Goal: Task Accomplishment & Management: Manage account settings

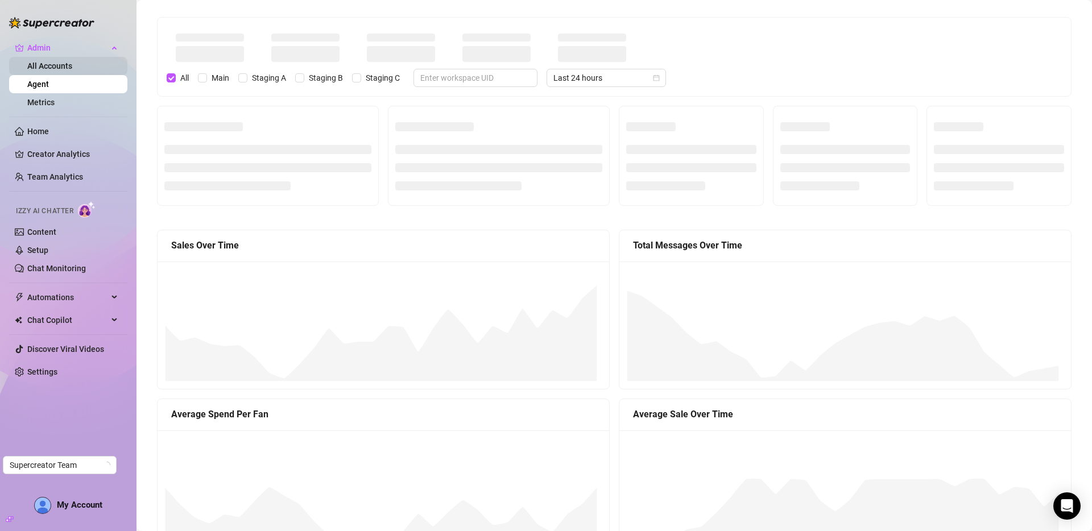
click at [46, 61] on link "All Accounts" at bounding box center [49, 65] width 45 height 9
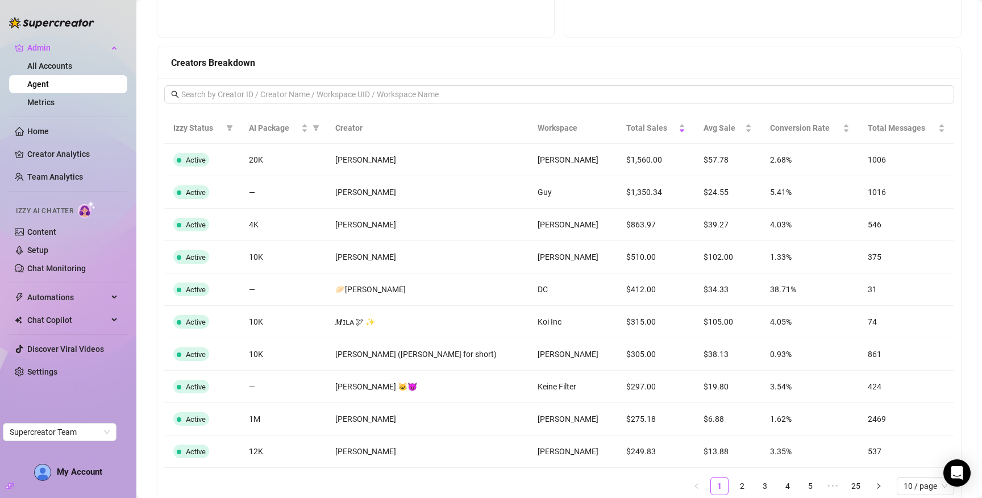
scroll to position [876, 0]
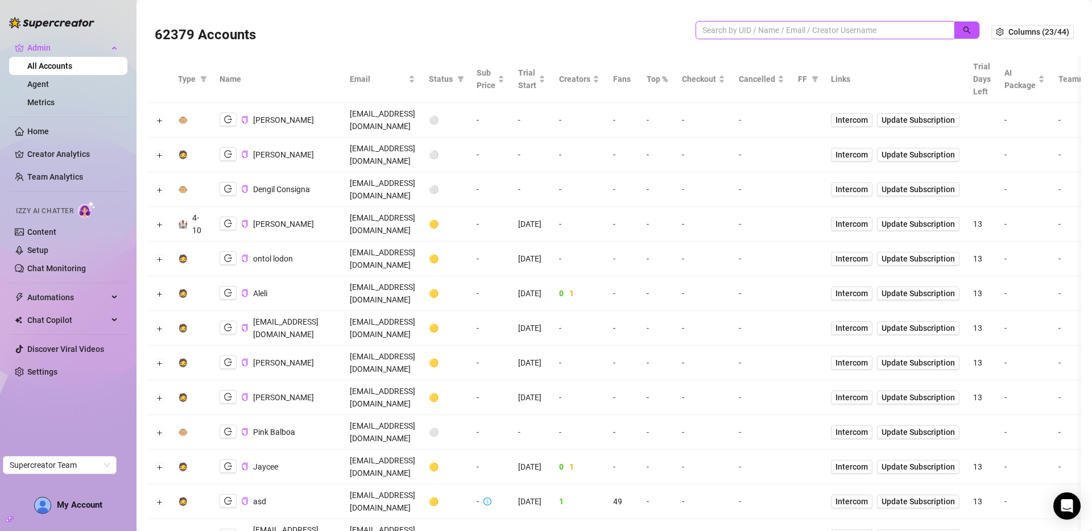
click at [782, 32] on input "search" at bounding box center [820, 30] width 236 height 13
paste input "melanaire"
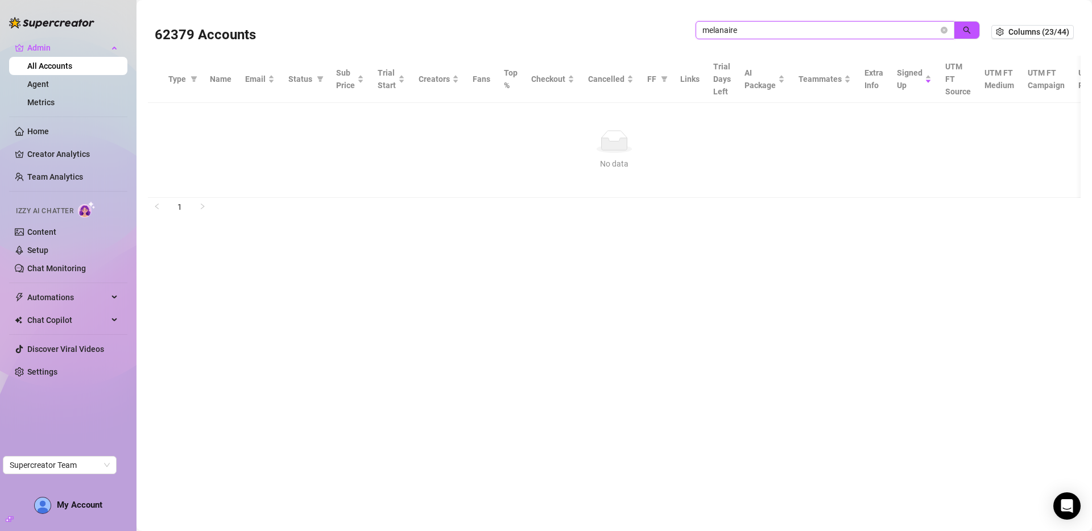
click at [752, 26] on input "melanaire" at bounding box center [820, 30] width 236 height 13
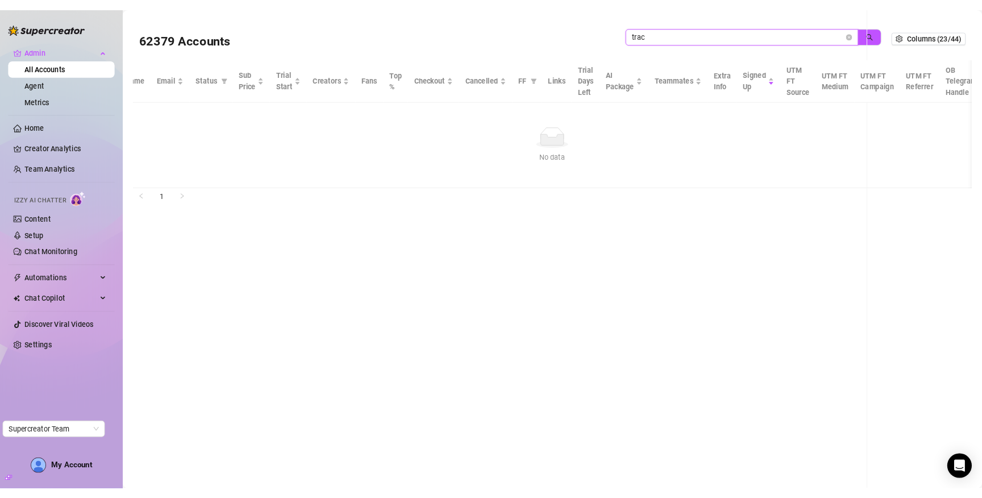
scroll to position [0, 71]
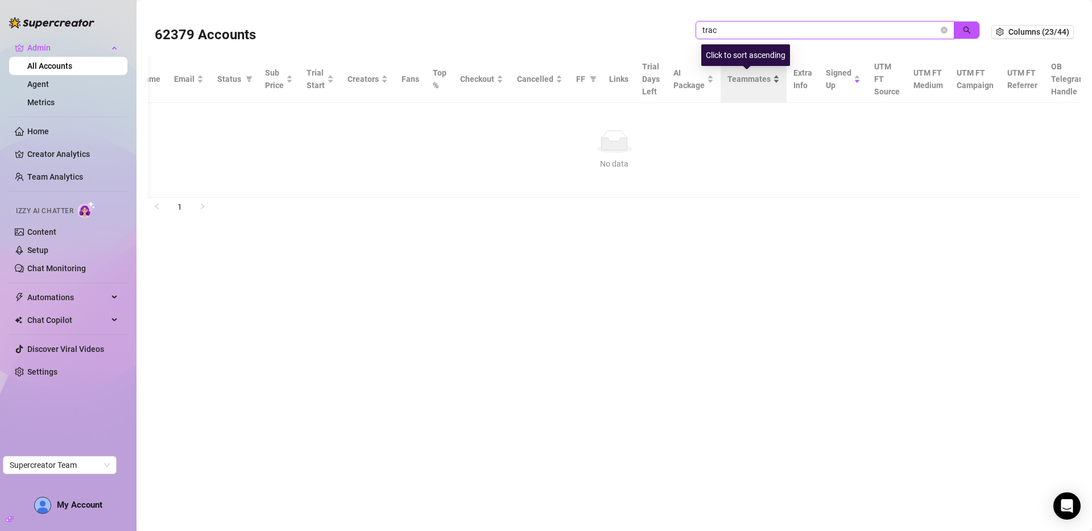
paste input "melanaire"
click at [769, 29] on input "melanaire" at bounding box center [820, 30] width 236 height 13
type input "tracey"
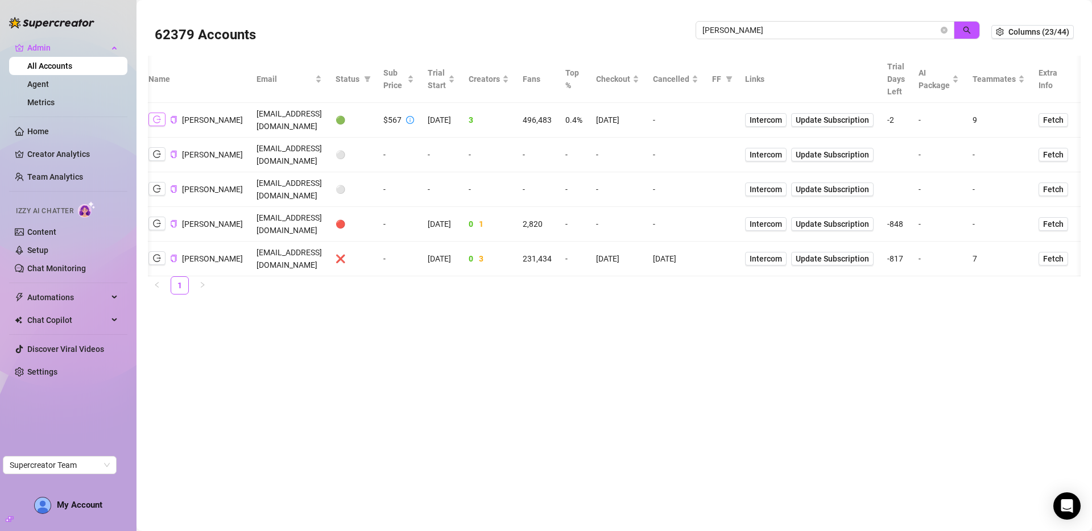
click at [160, 117] on icon "logout" at bounding box center [157, 119] width 8 height 8
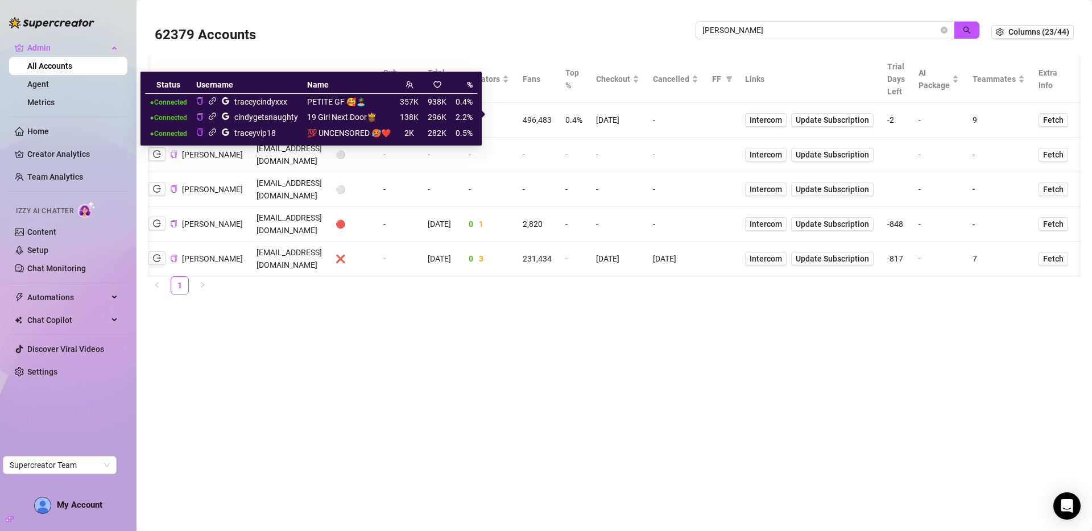
click at [214, 100] on icon "link" at bounding box center [212, 100] width 7 height 7
click at [212, 116] on icon "link" at bounding box center [212, 116] width 7 height 7
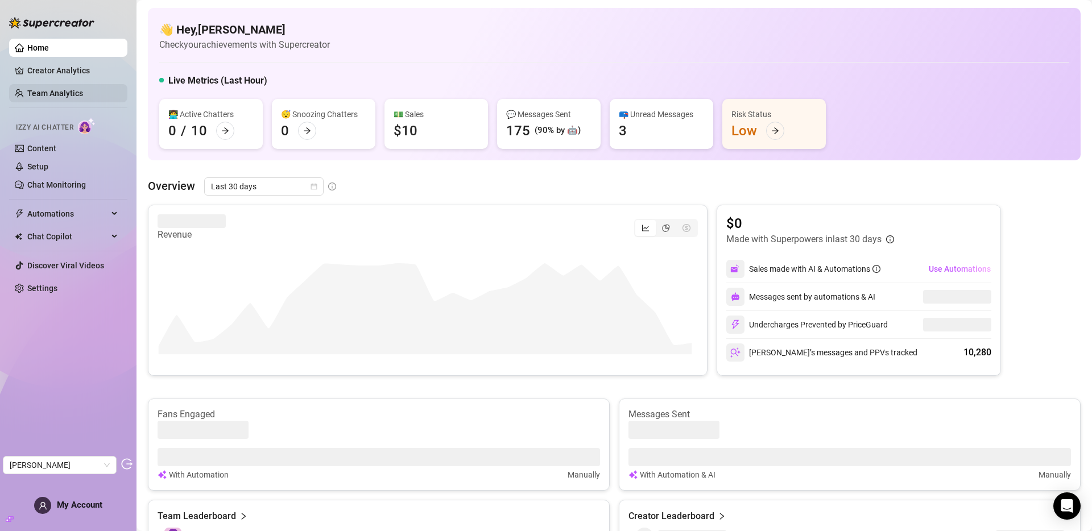
click at [63, 91] on link "Team Analytics" at bounding box center [55, 93] width 56 height 9
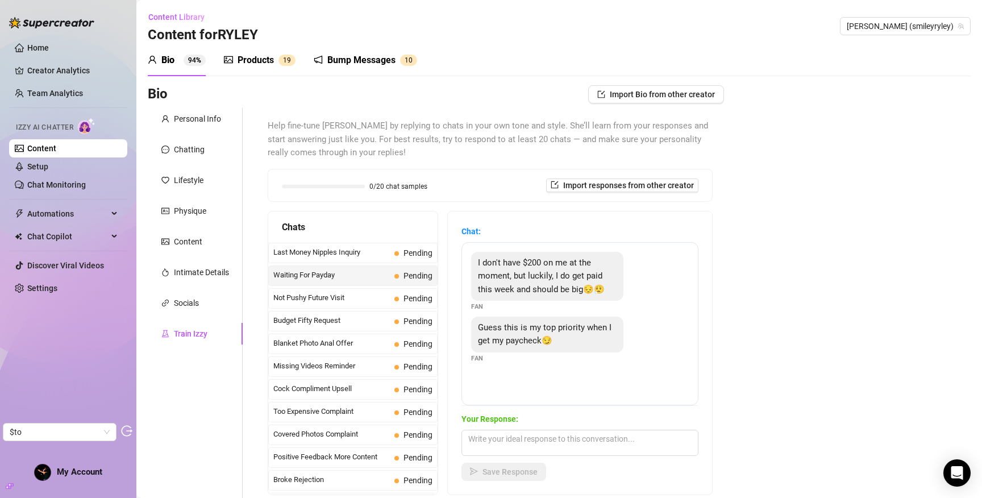
scroll to position [61, 0]
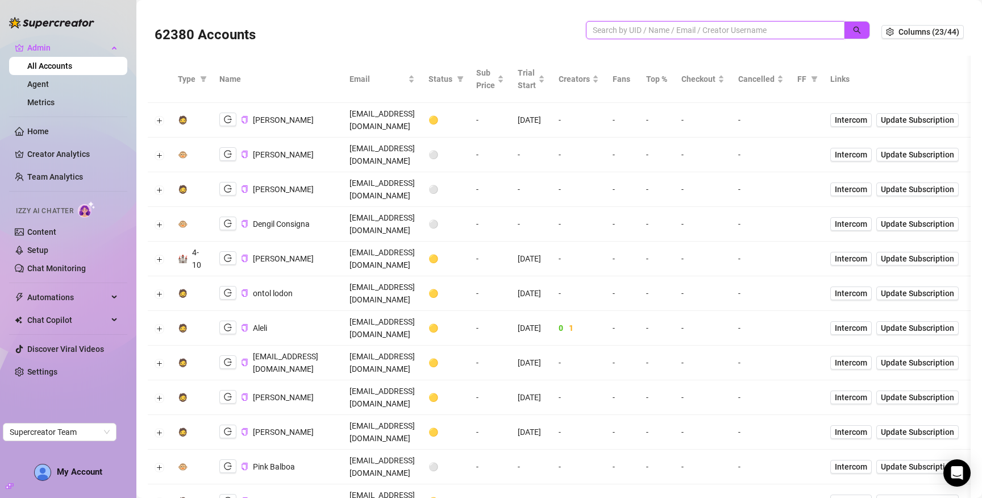
click at [716, 27] on input "search" at bounding box center [711, 30] width 236 height 13
click at [697, 31] on input "search" at bounding box center [711, 30] width 236 height 13
paste input "gq3N31kaEJg9OZRK1xAV42Gf3iP2"
click at [853, 32] on icon "search" at bounding box center [857, 30] width 8 height 8
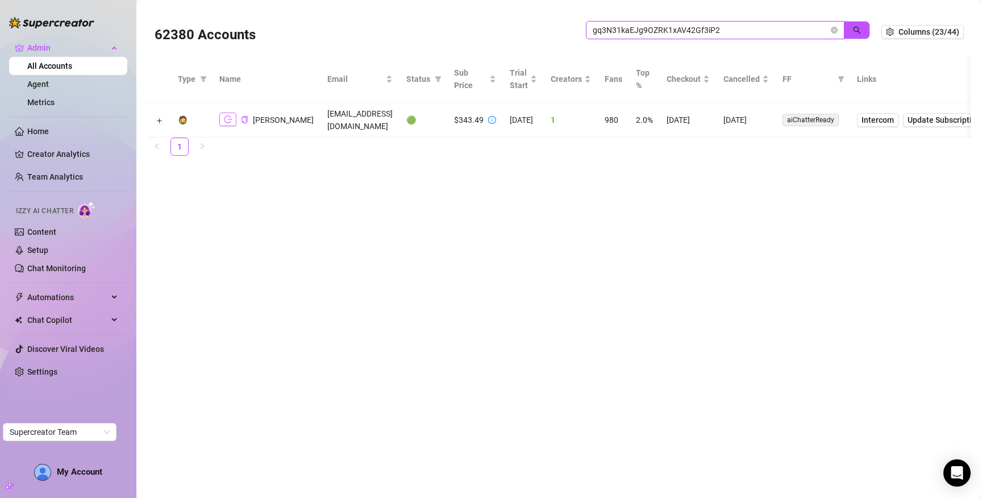
type input "gq3N31kaEJg9OZRK1xAV42Gf3iP2"
click at [225, 116] on icon "logout" at bounding box center [228, 119] width 8 height 8
click at [834, 28] on icon "close-circle" at bounding box center [834, 30] width 7 height 7
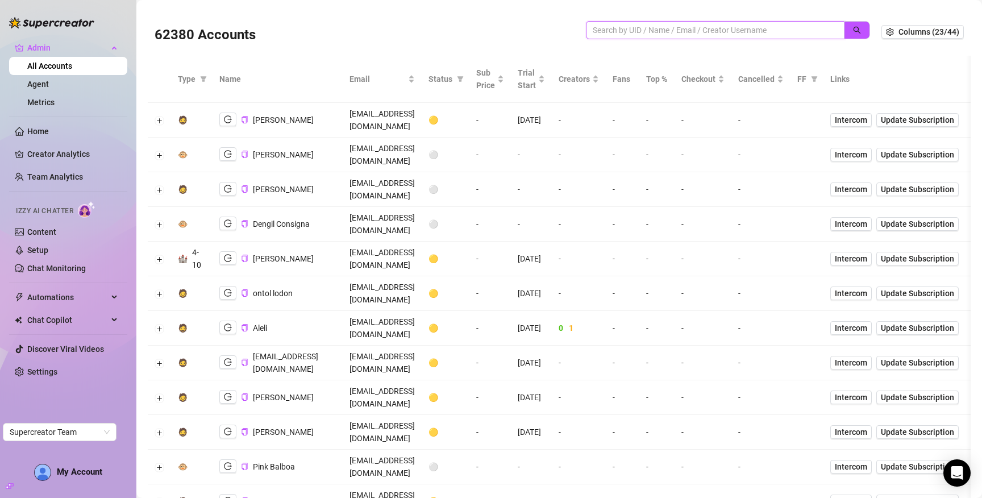
click at [719, 32] on input "search" at bounding box center [711, 30] width 236 height 13
type input "yna"
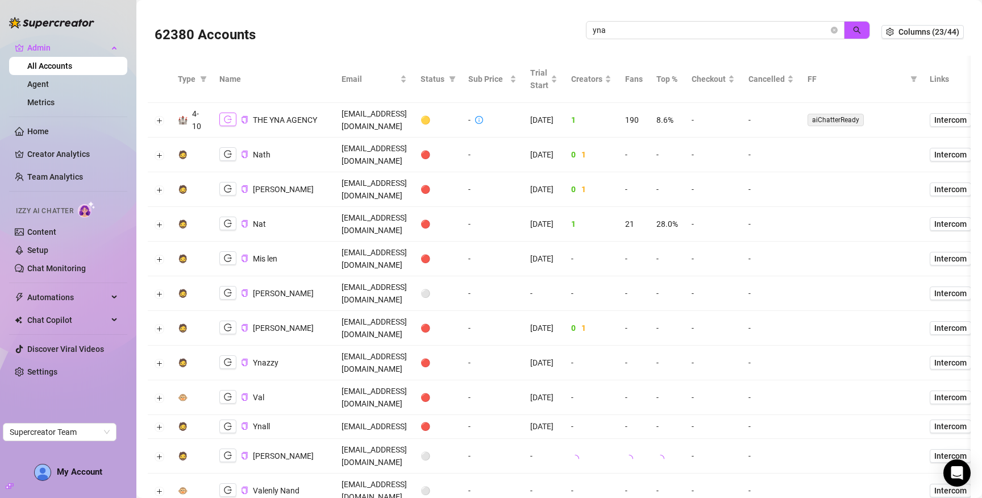
click at [225, 120] on icon "logout" at bounding box center [228, 119] width 8 height 8
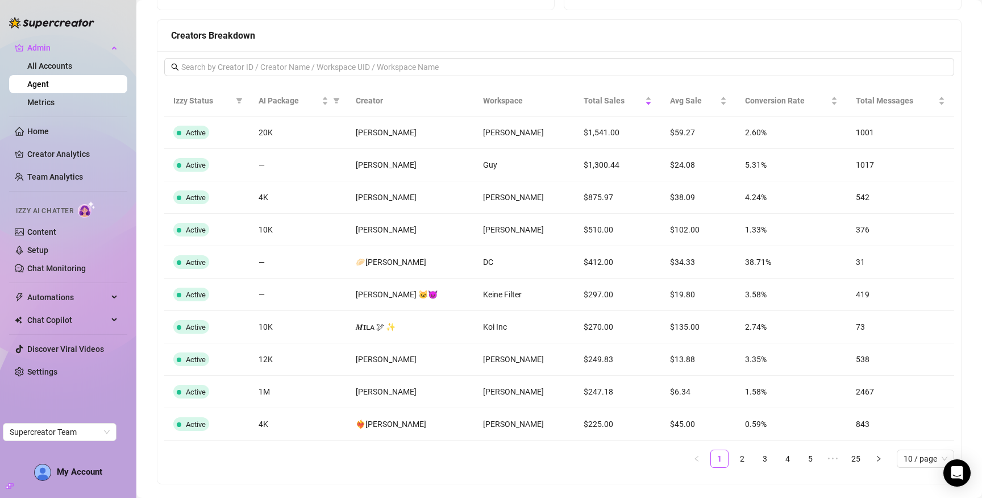
scroll to position [906, 0]
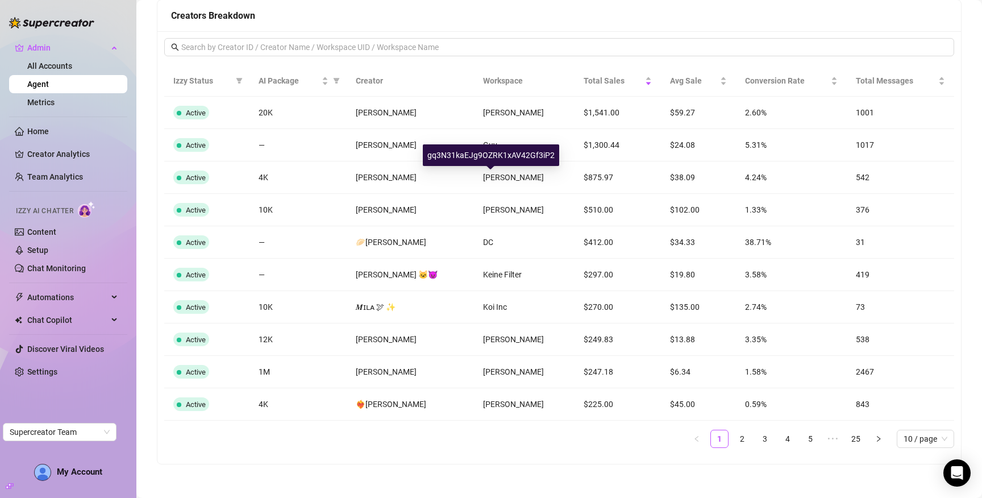
click at [492, 159] on div "gq3N31kaEJg9OZRK1xAV42Gf3iP2" at bounding box center [491, 155] width 136 height 22
copy div "gq3N31kaEJg9OZRK1xAV42Gf3iP2"
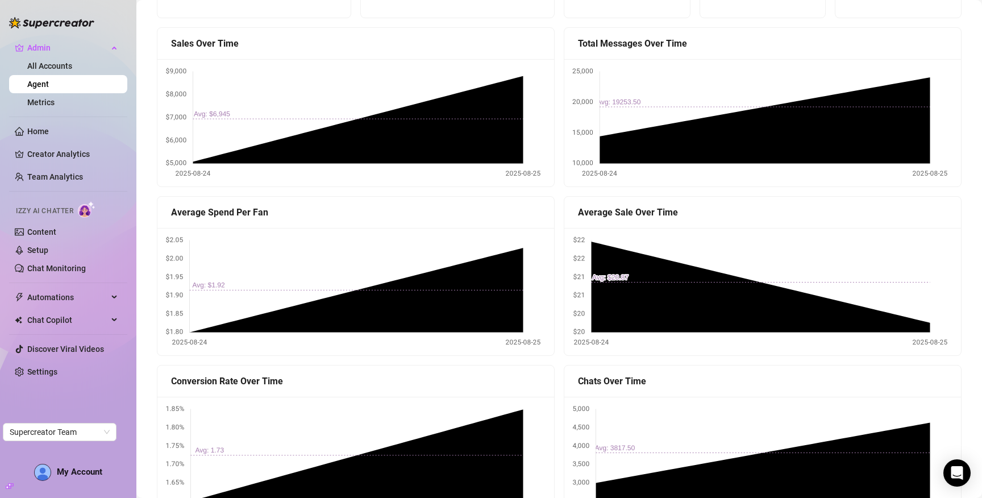
scroll to position [0, 0]
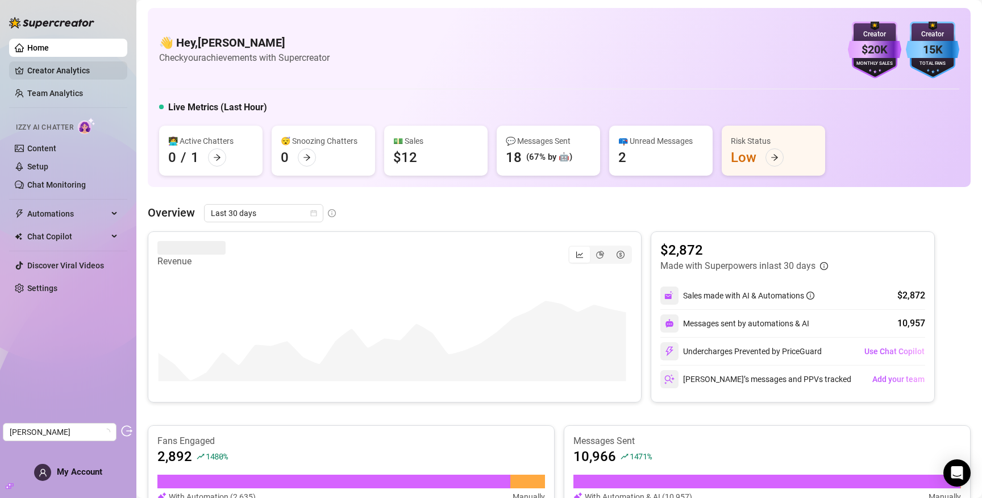
click at [77, 74] on link "Creator Analytics" at bounding box center [72, 70] width 91 height 18
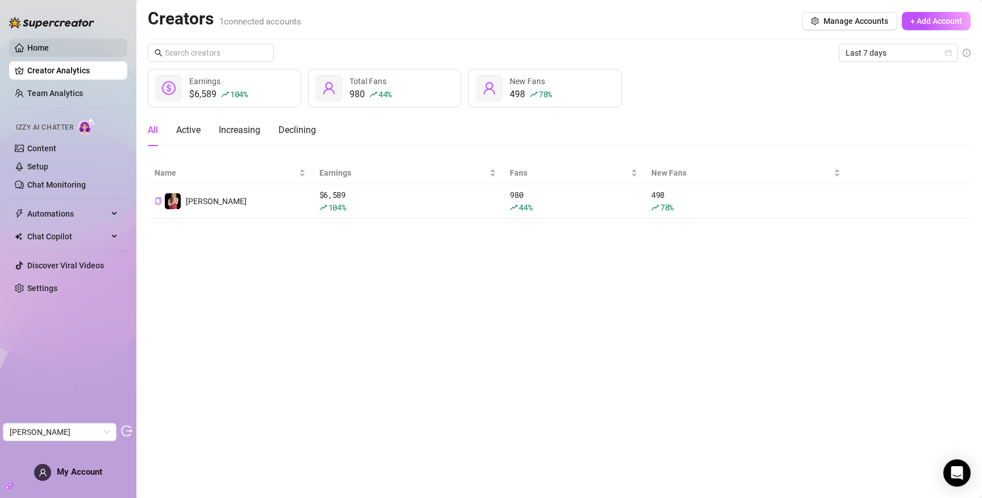
click at [49, 45] on link "Home" at bounding box center [38, 47] width 22 height 9
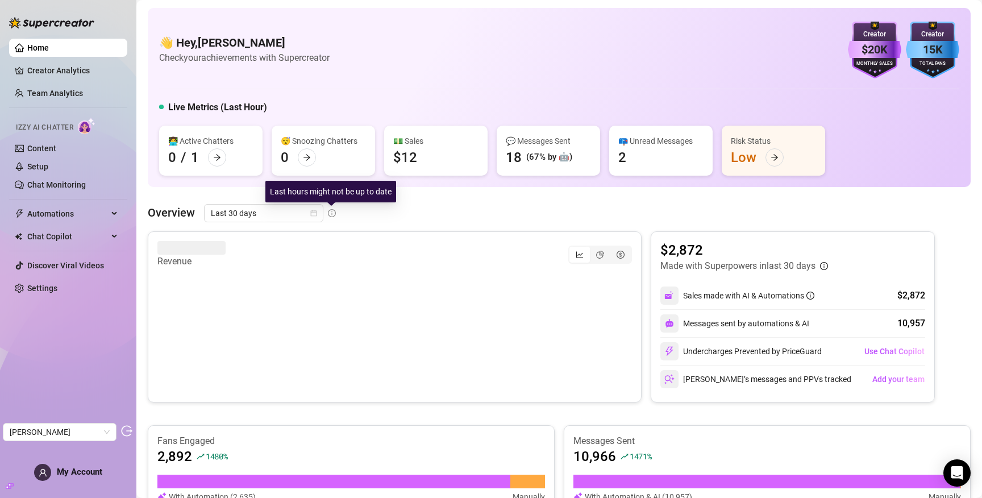
click at [333, 212] on icon "info-circle" at bounding box center [332, 213] width 8 height 8
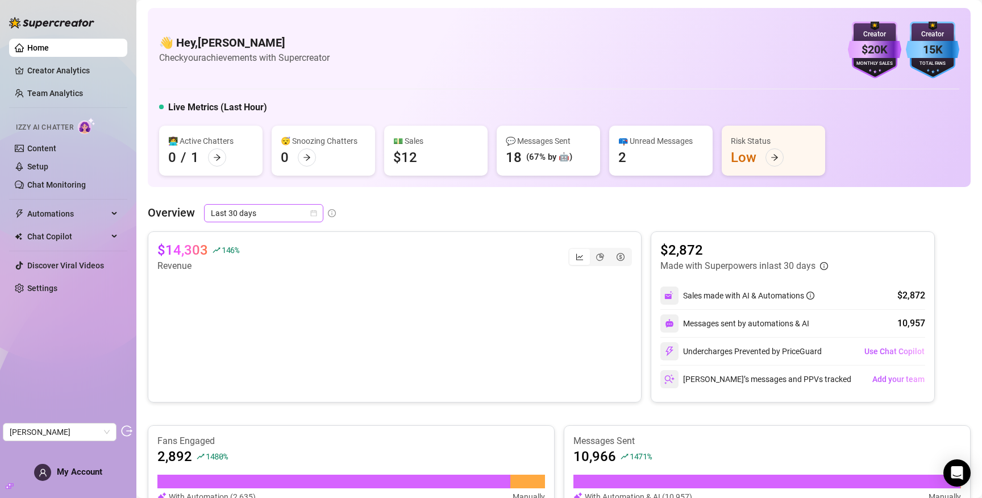
click at [267, 212] on span "Last 30 days" at bounding box center [264, 213] width 106 height 17
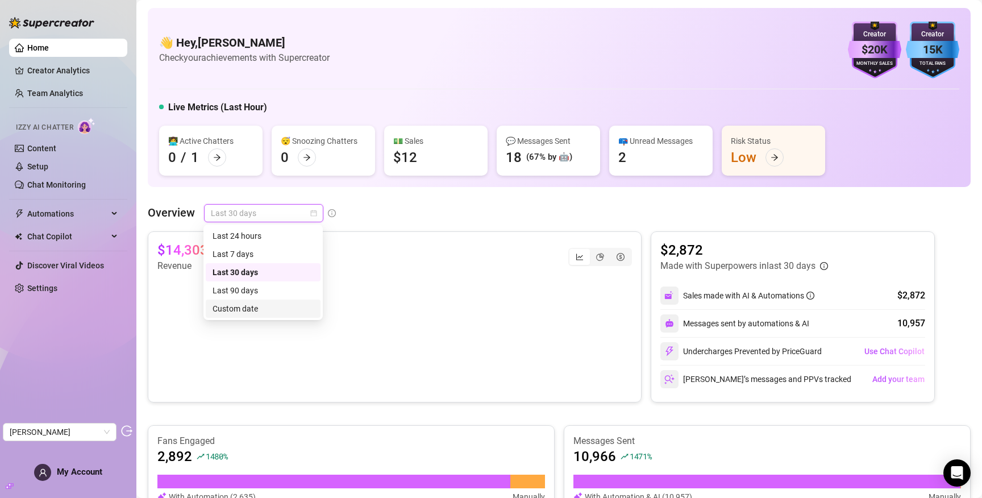
click at [265, 310] on div "Custom date" at bounding box center [263, 308] width 101 height 13
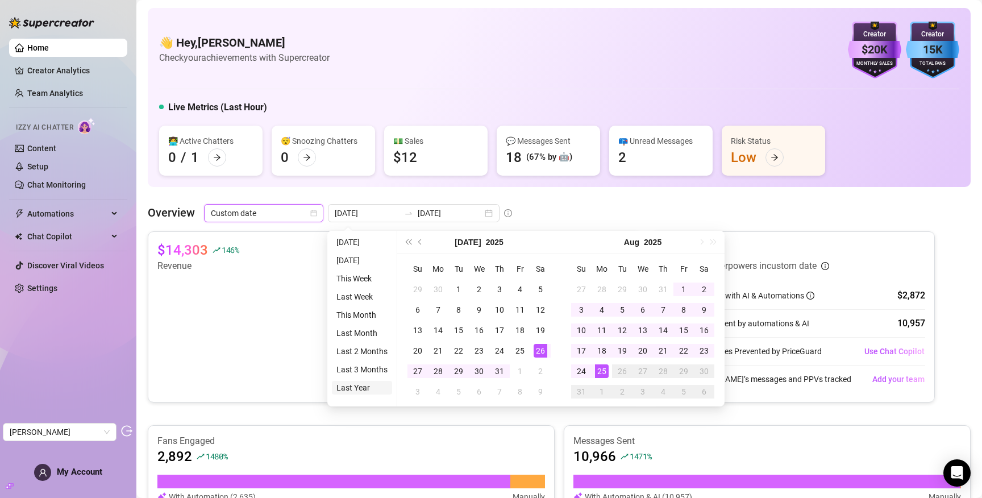
type input "[DATE]"
click at [356, 387] on li "Last Year" at bounding box center [362, 388] width 60 height 14
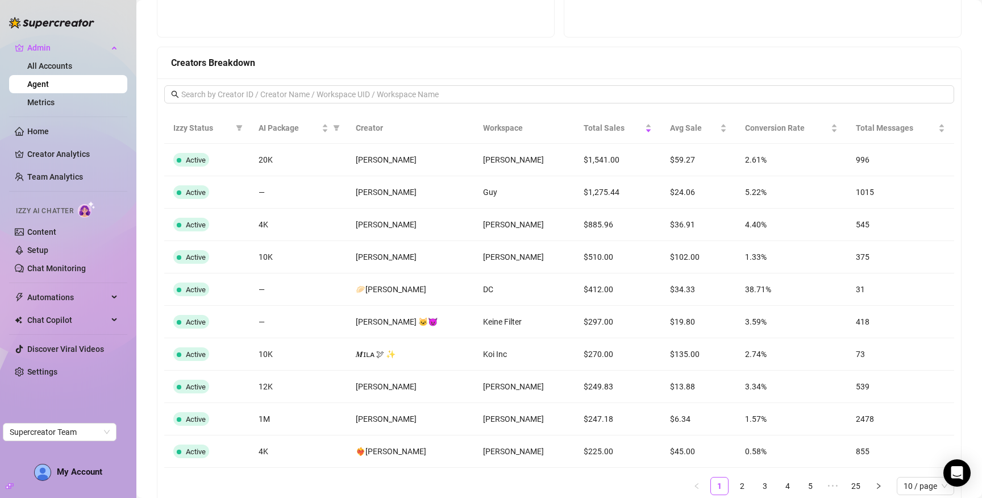
scroll to position [915, 0]
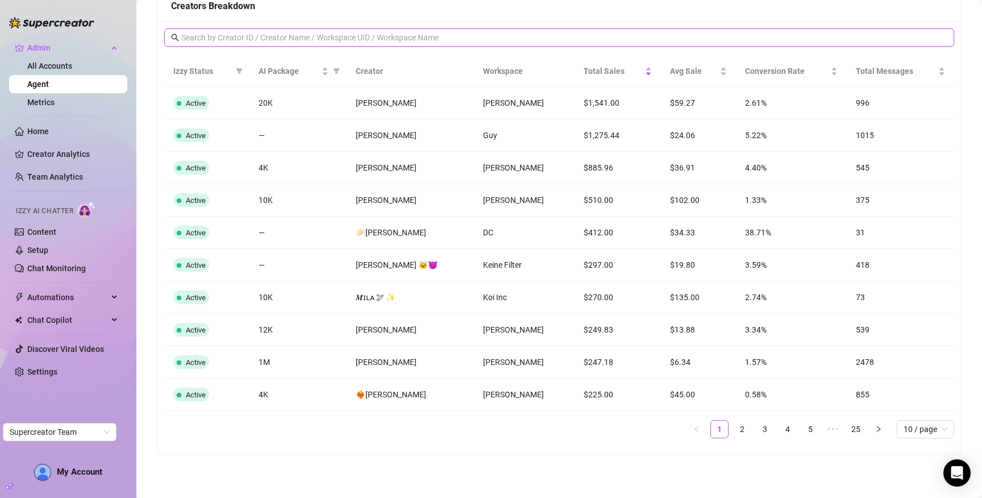
click at [637, 35] on input "text" at bounding box center [559, 37] width 757 height 13
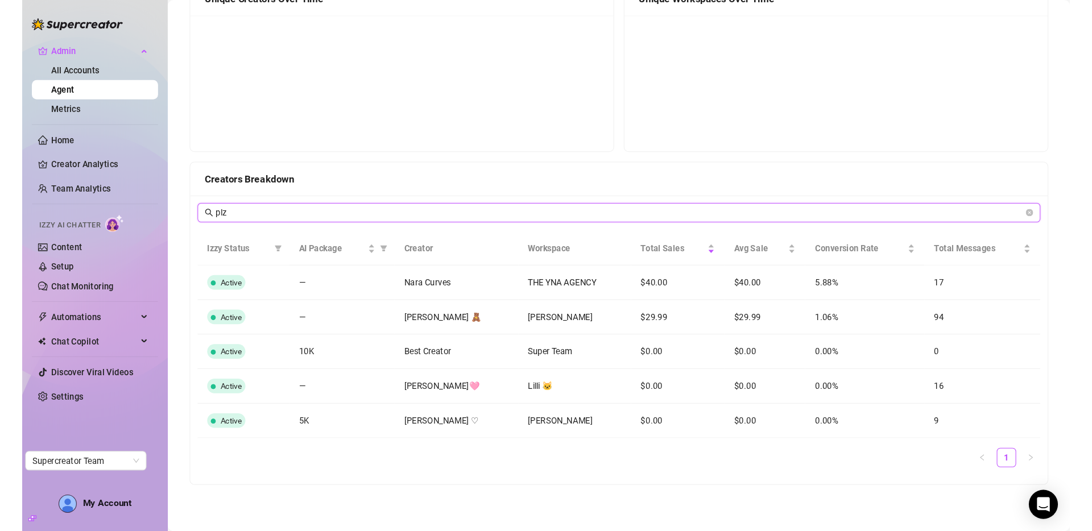
scroll to position [650, 0]
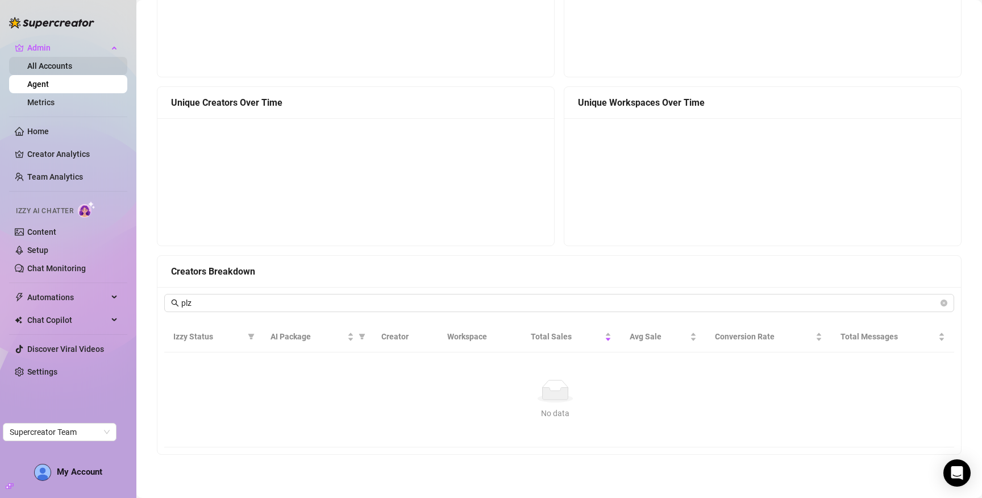
click at [60, 71] on link "All Accounts" at bounding box center [49, 65] width 45 height 9
click at [464, 303] on input "plz" at bounding box center [559, 303] width 757 height 13
paste input "rPmJ9HxkylaiIEHucJSc355lHIQ2"
type input "rPmJ9HxkylaiIEHucJSc355lHIQ2"
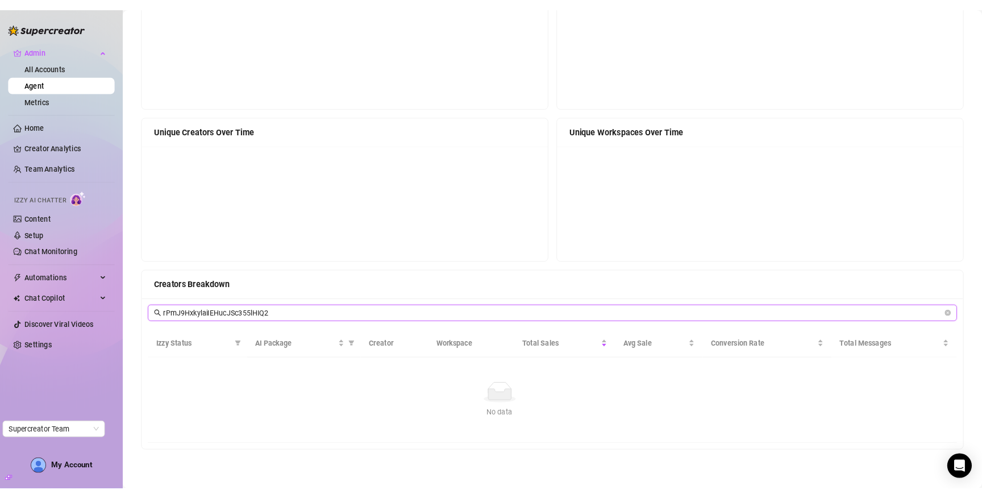
scroll to position [618, 0]
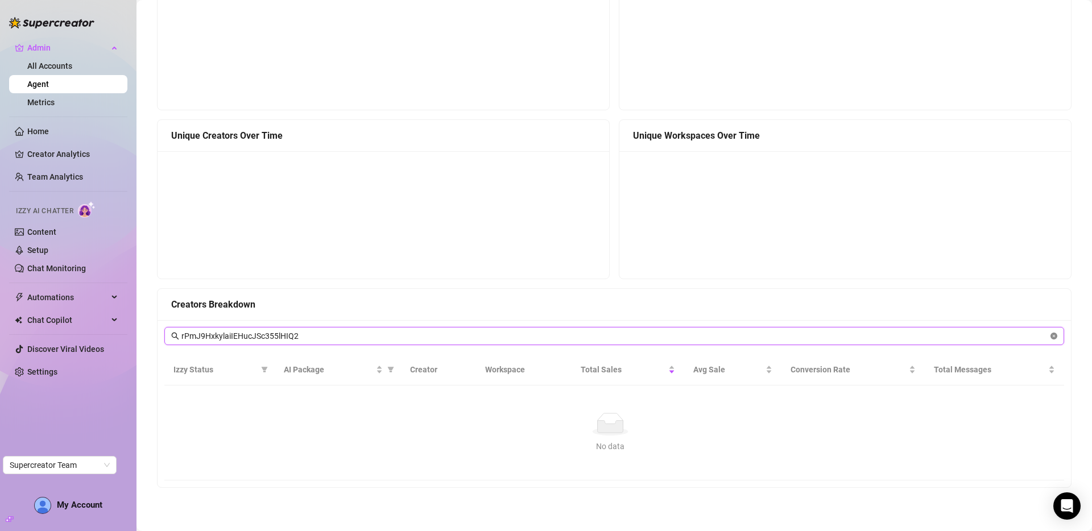
click at [982, 334] on icon "close-circle" at bounding box center [1053, 336] width 7 height 7
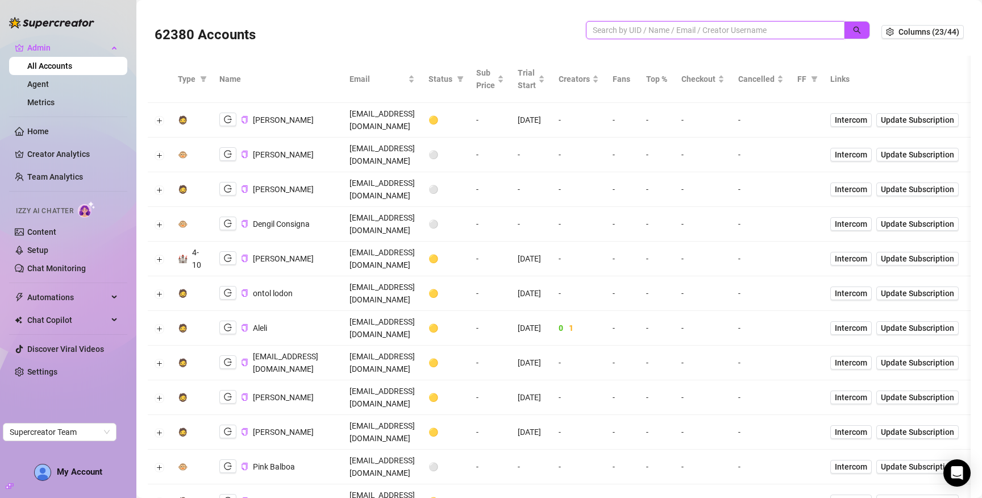
click at [619, 27] on input "search" at bounding box center [711, 30] width 236 height 13
type input "plz"
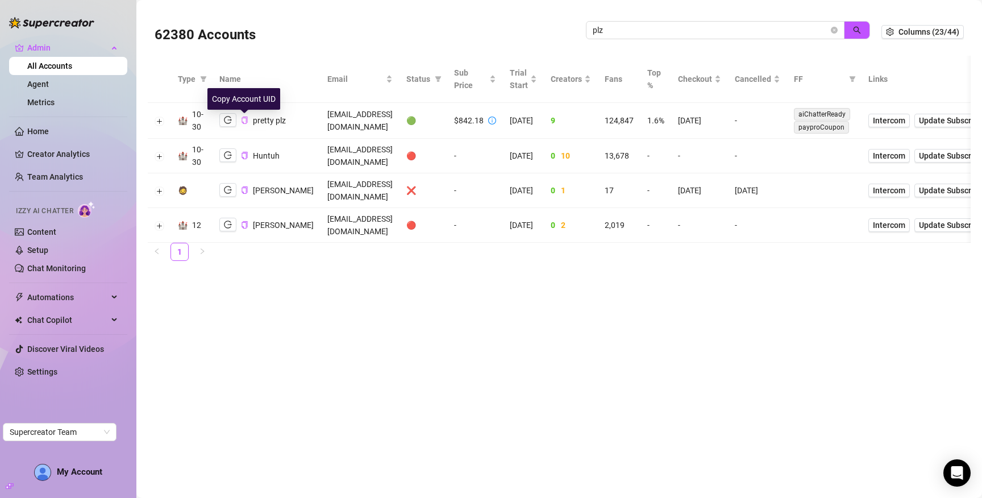
click at [245, 119] on icon "copy" at bounding box center [244, 120] width 7 height 7
click at [226, 121] on icon "logout" at bounding box center [228, 120] width 8 height 8
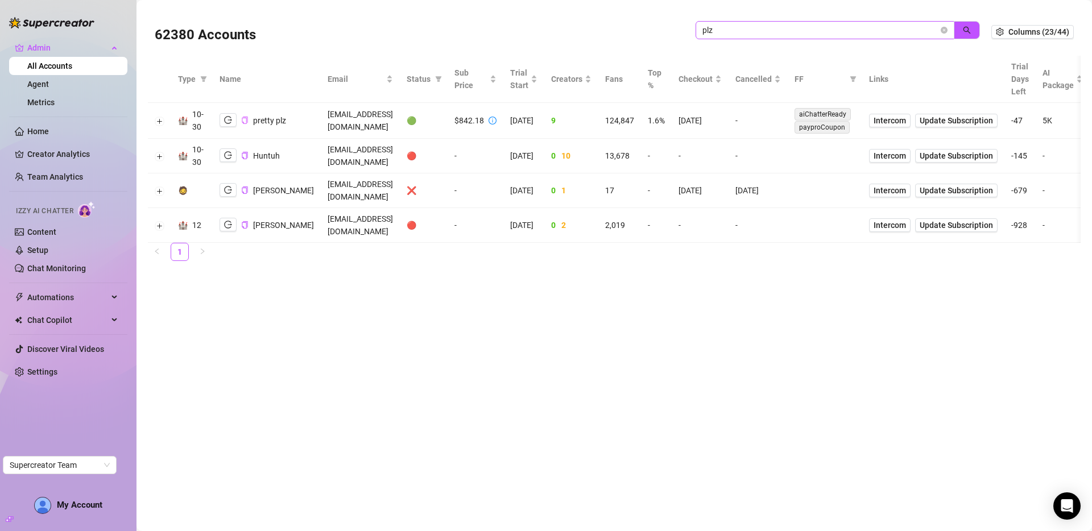
drag, startPoint x: 944, startPoint y: 27, endPoint x: 735, endPoint y: 28, distance: 209.2
click at [944, 27] on icon "close-circle" at bounding box center [943, 30] width 7 height 7
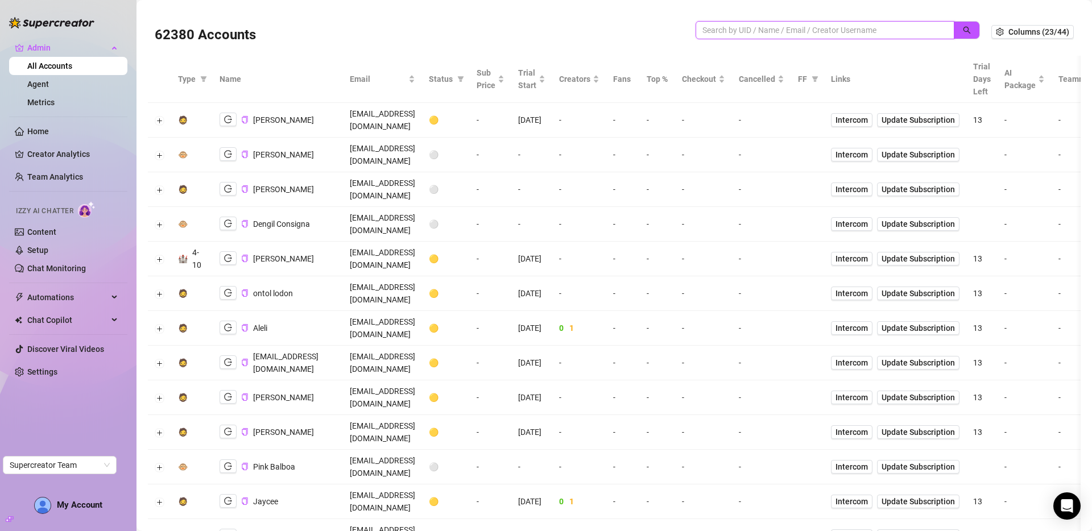
click at [736, 30] on input "search" at bounding box center [820, 30] width 236 height 13
type input "john l"
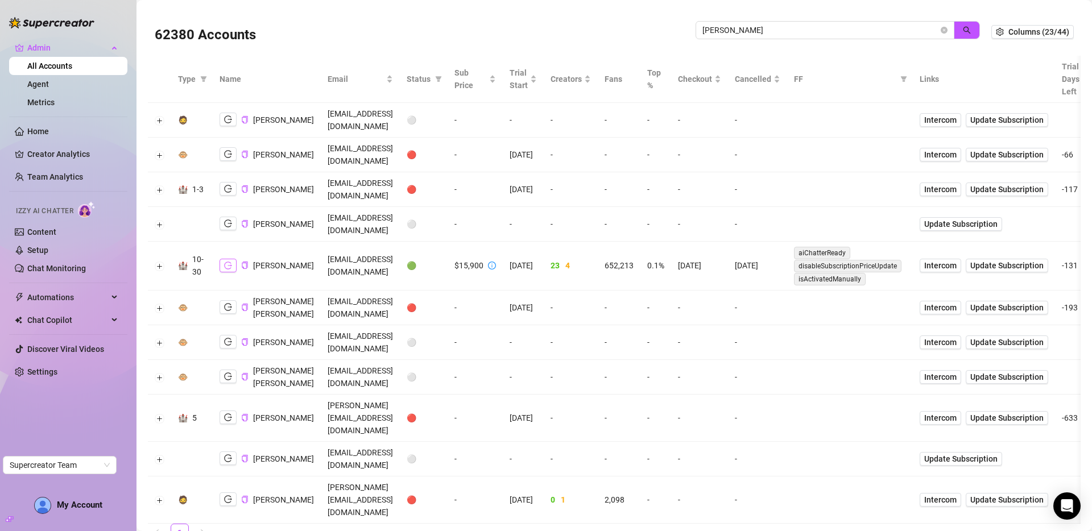
click at [226, 269] on icon "logout" at bounding box center [228, 266] width 8 height 8
click at [752, 24] on input "john l" at bounding box center [820, 30] width 236 height 13
click at [749, 30] on input "john l" at bounding box center [820, 30] width 236 height 13
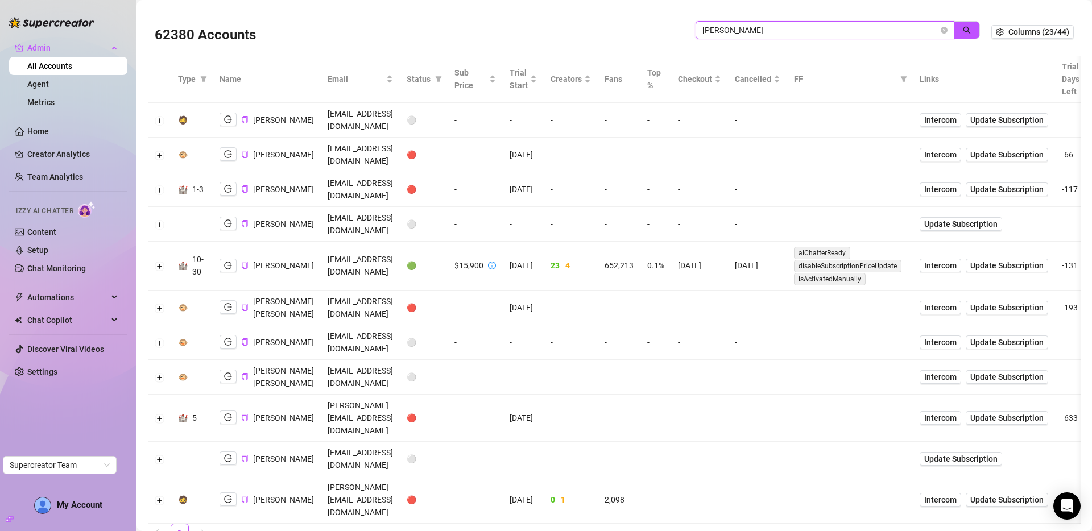
click at [749, 30] on input "john l" at bounding box center [820, 30] width 236 height 13
click at [940, 30] on icon "close-circle" at bounding box center [943, 30] width 7 height 7
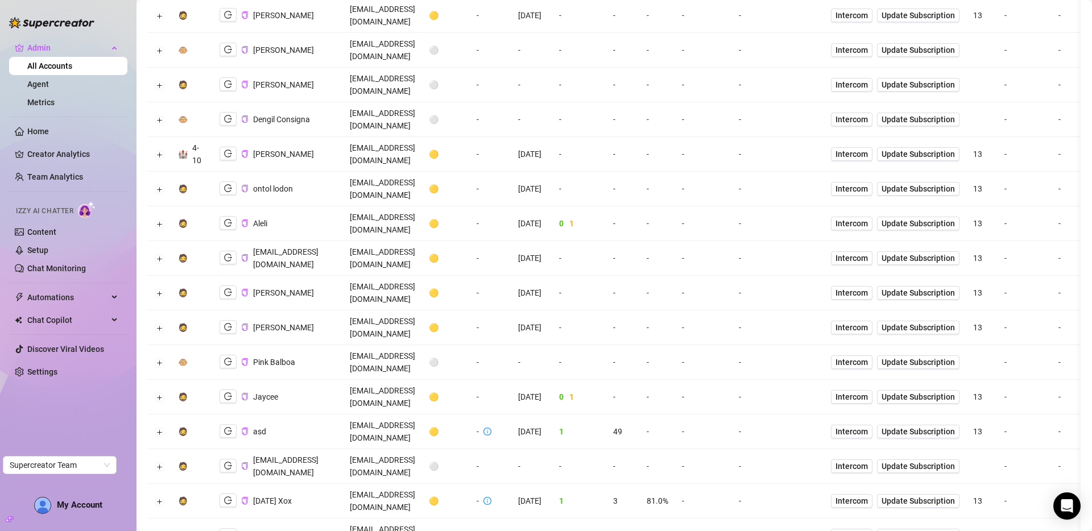
scroll to position [110, 0]
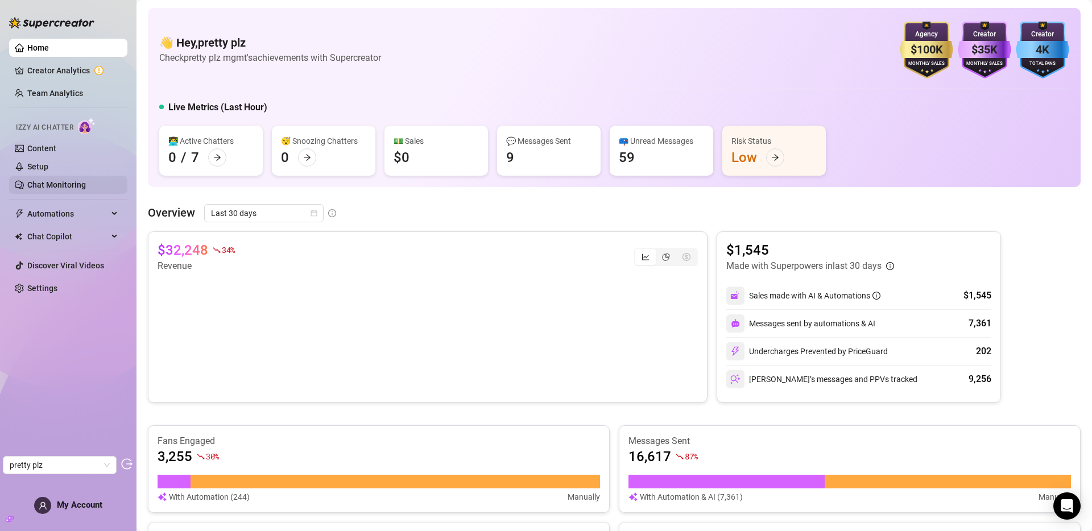
click at [60, 181] on link "Chat Monitoring" at bounding box center [56, 184] width 59 height 9
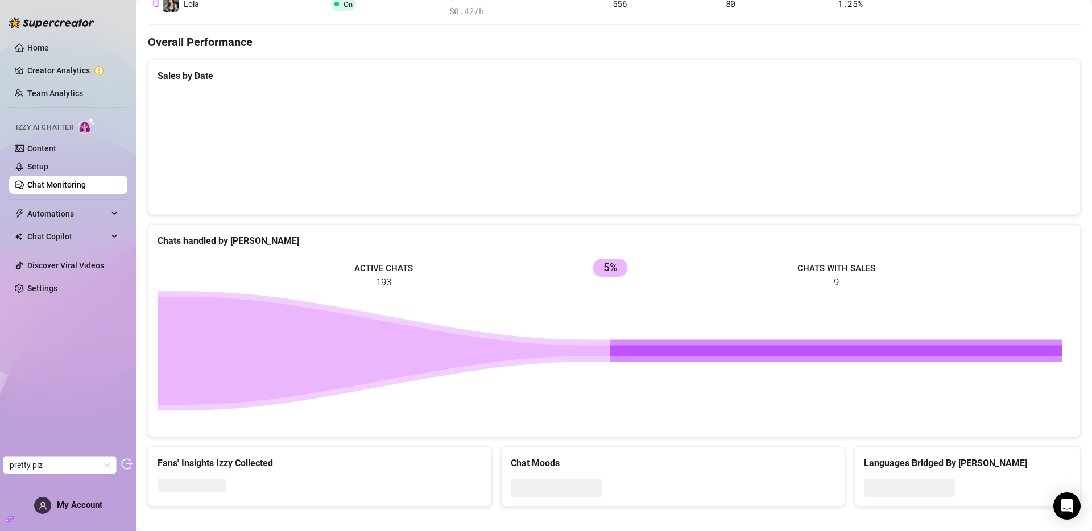
scroll to position [363, 0]
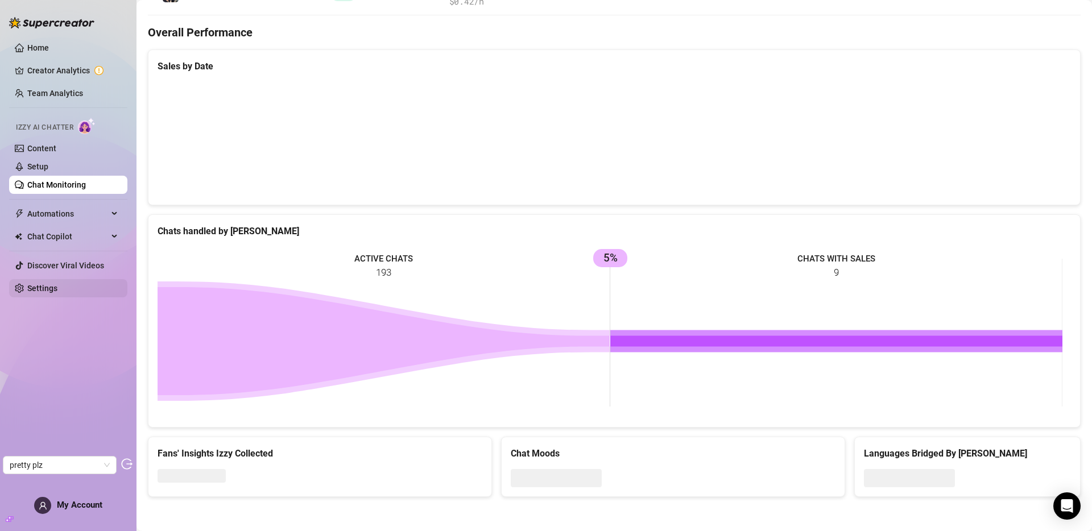
click at [47, 288] on link "Settings" at bounding box center [42, 288] width 30 height 9
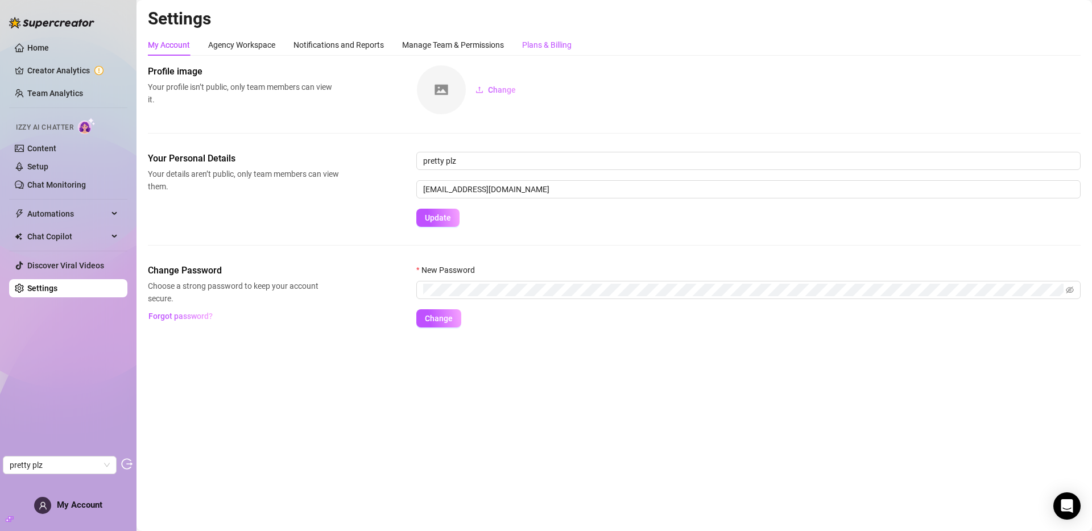
click at [566, 44] on div "Plans & Billing" at bounding box center [546, 45] width 49 height 13
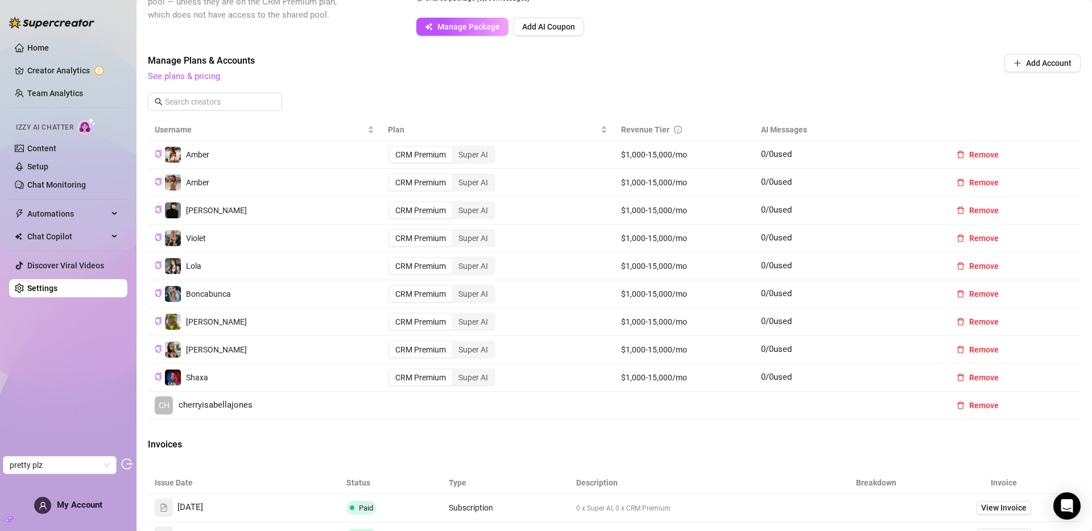
scroll to position [313, 0]
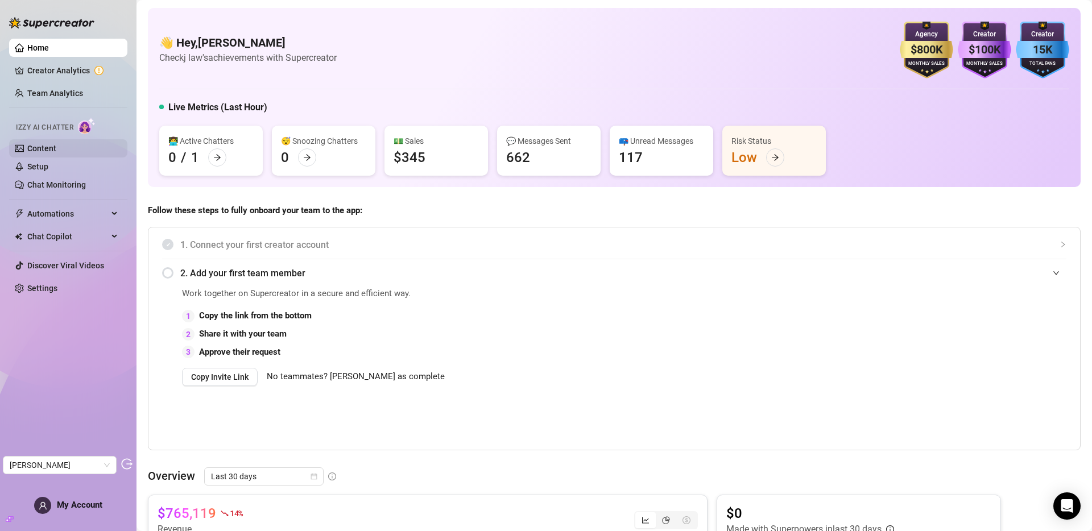
click at [50, 153] on link "Content" at bounding box center [41, 148] width 29 height 9
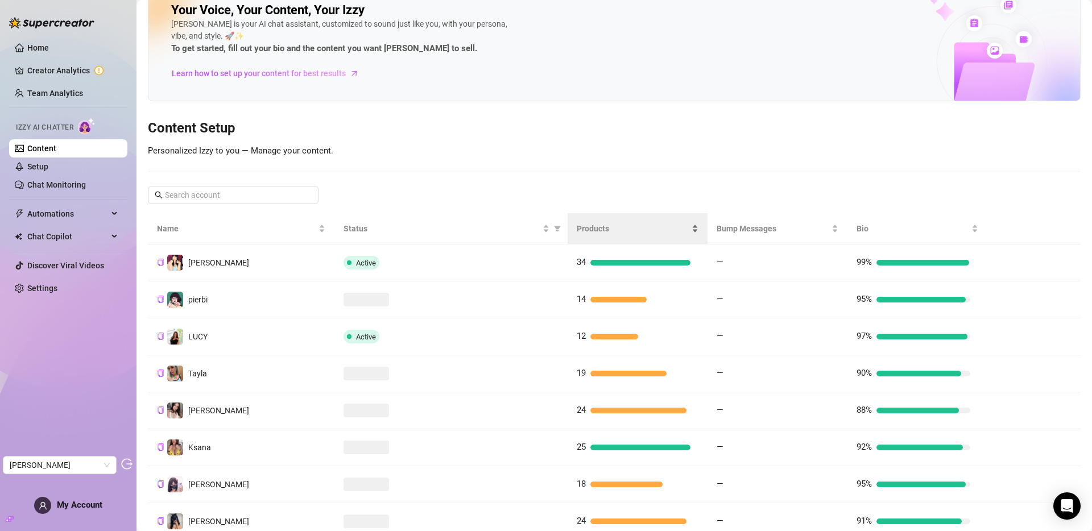
scroll to position [173, 0]
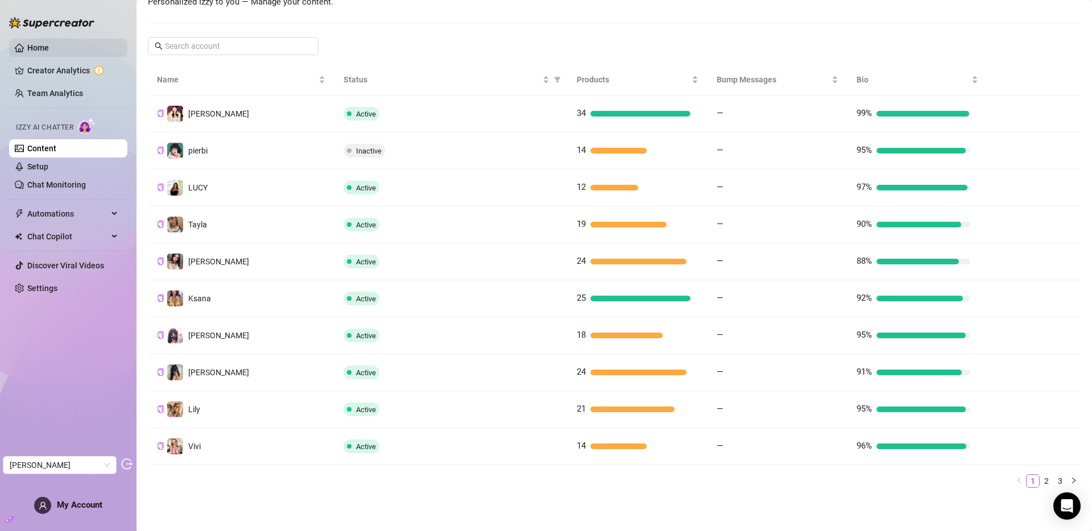
click at [49, 49] on link "Home" at bounding box center [38, 47] width 22 height 9
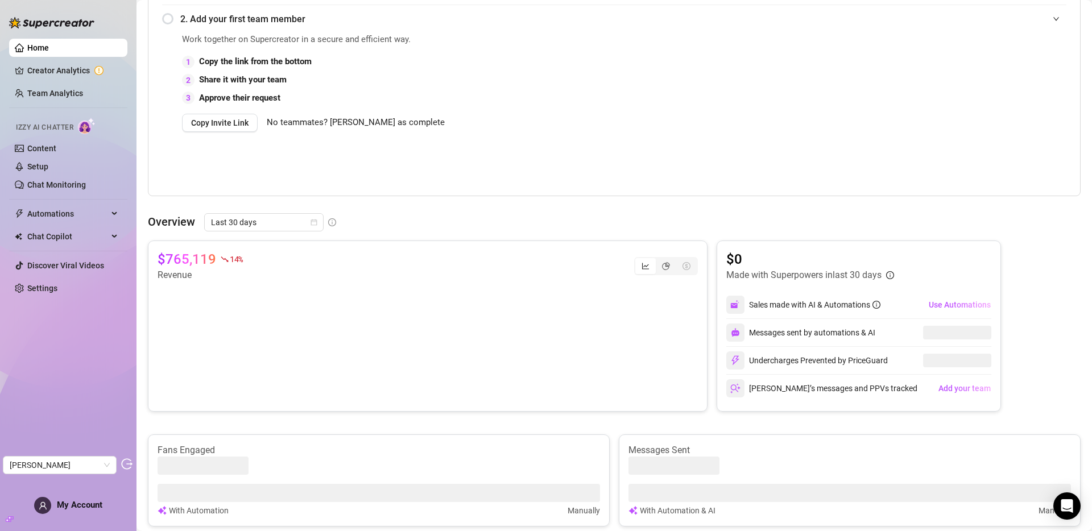
scroll to position [282, 0]
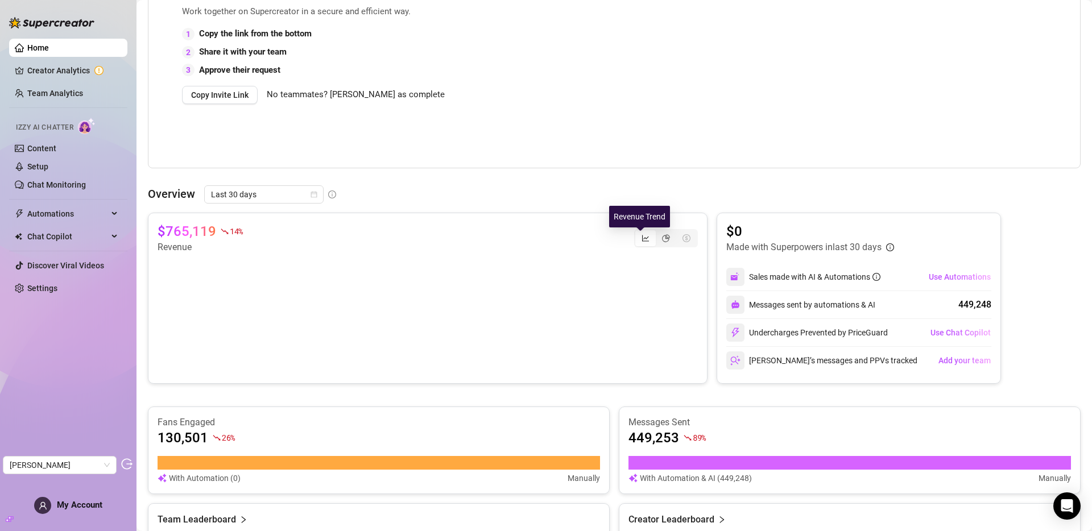
click at [643, 235] on icon "line-chart" at bounding box center [645, 238] width 8 height 8
click at [638, 232] on input "segmented control" at bounding box center [638, 232] width 0 height 0
click at [662, 238] on icon "pie-chart" at bounding box center [666, 238] width 8 height 8
click at [658, 232] on input "segmented control" at bounding box center [658, 232] width 0 height 0
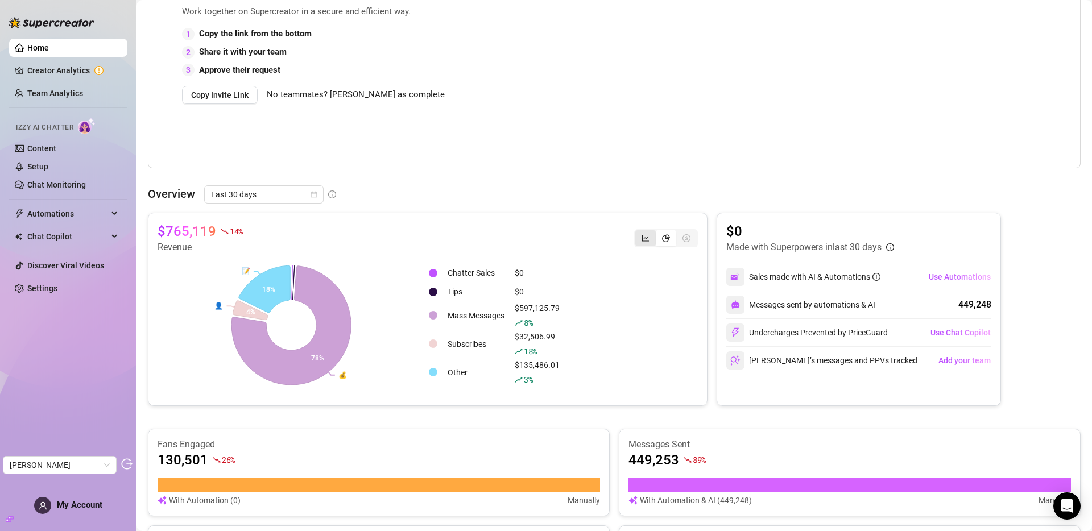
click at [646, 239] on div "segmented control" at bounding box center [645, 238] width 20 height 16
click at [638, 232] on input "segmented control" at bounding box center [638, 232] width 0 height 0
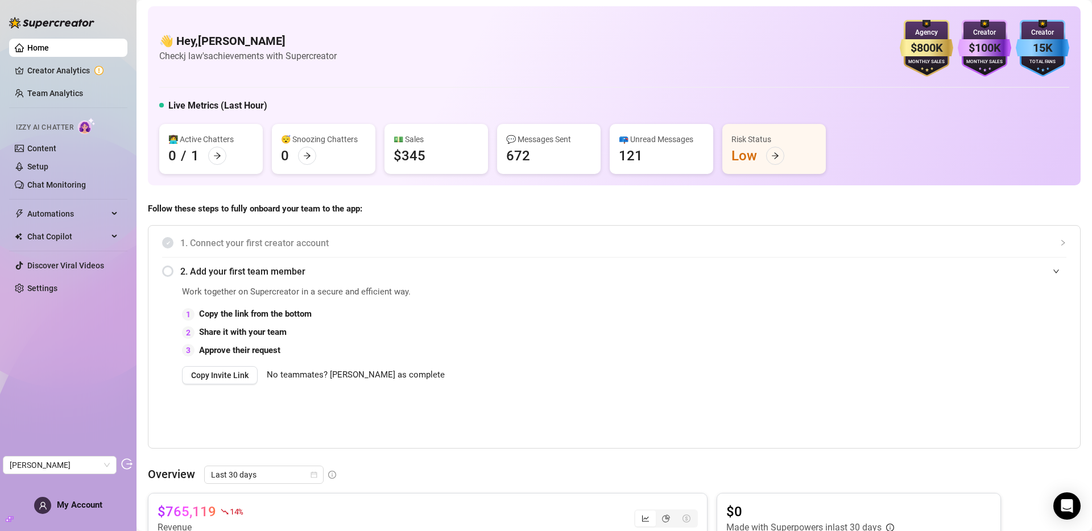
scroll to position [0, 0]
click at [34, 146] on link "Content" at bounding box center [41, 148] width 29 height 9
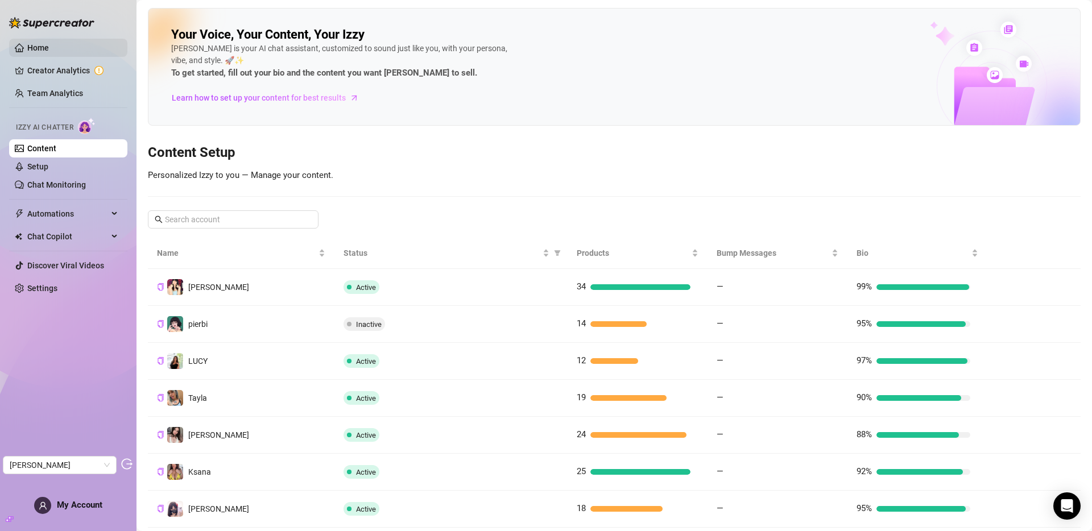
click at [44, 52] on link "Home" at bounding box center [38, 47] width 22 height 9
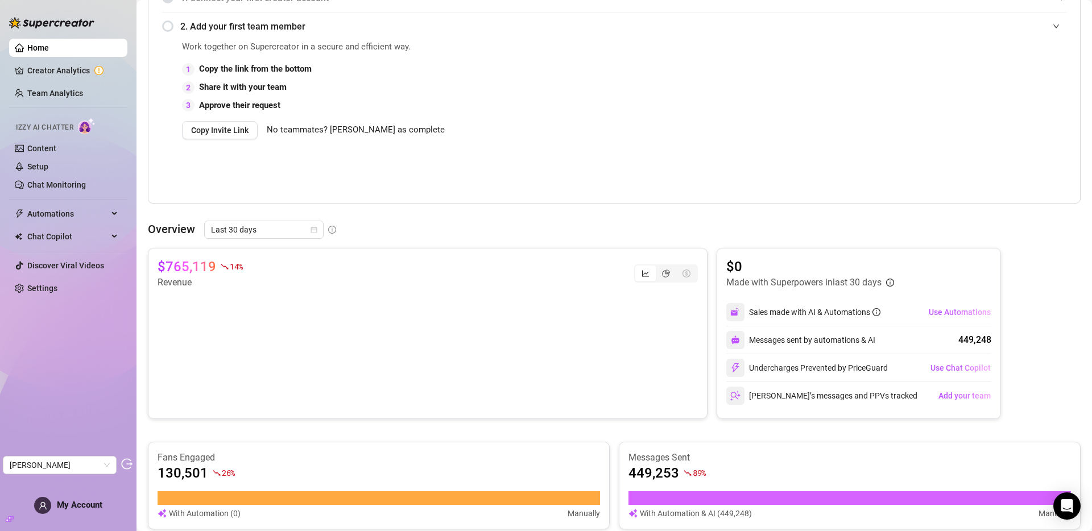
scroll to position [260, 0]
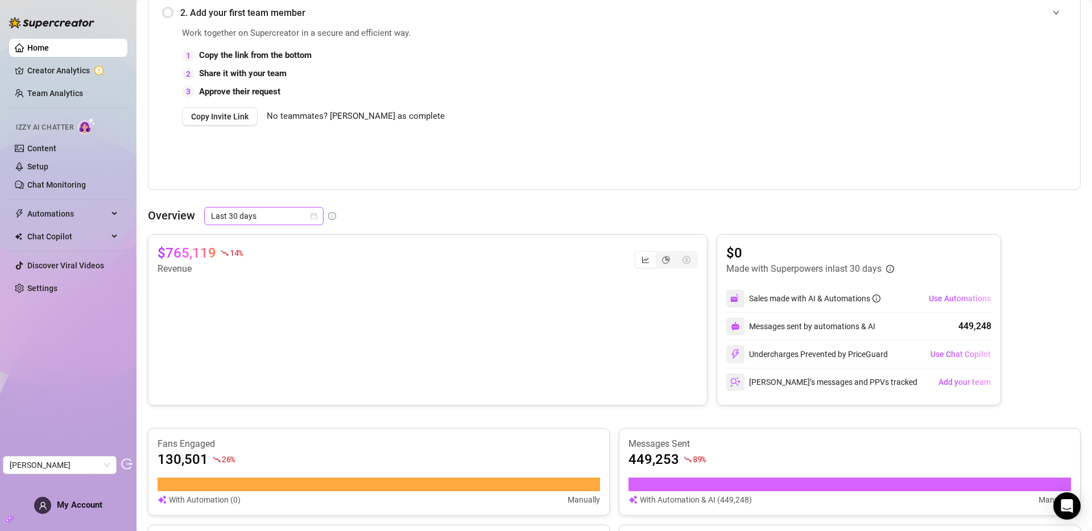
click at [269, 218] on span "Last 30 days" at bounding box center [264, 216] width 106 height 17
click at [265, 287] on div "Last 90 days" at bounding box center [263, 293] width 101 height 13
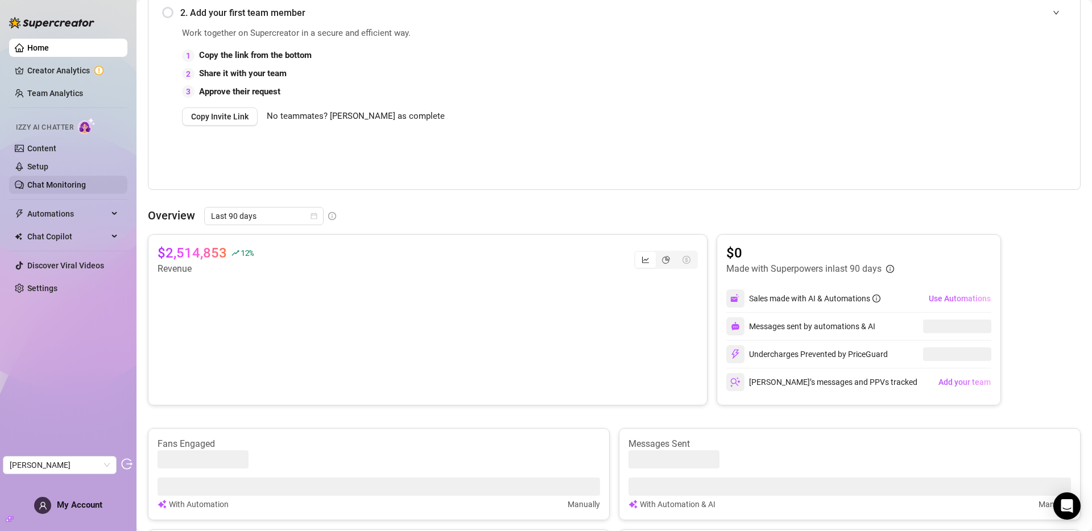
click at [52, 184] on link "Chat Monitoring" at bounding box center [56, 184] width 59 height 9
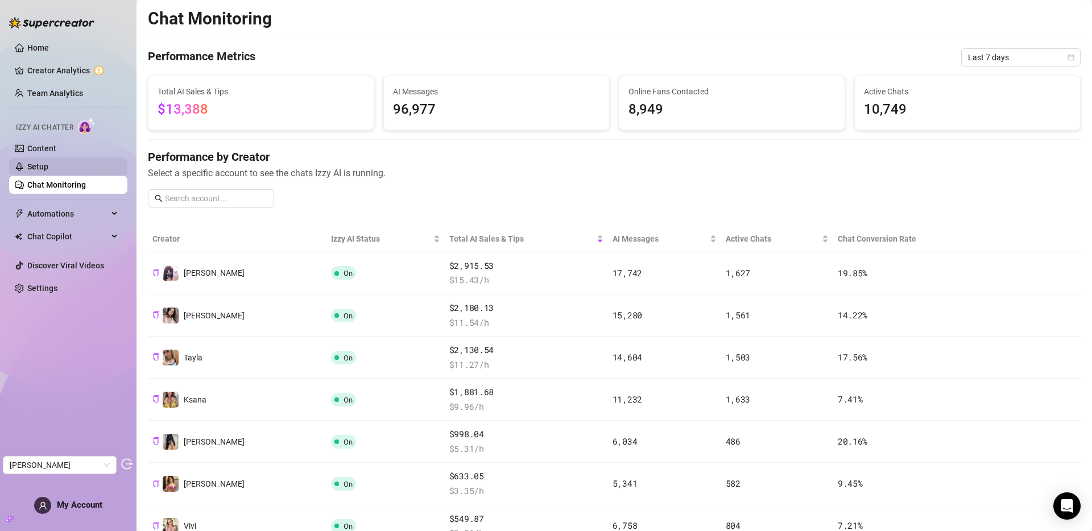
click at [48, 165] on link "Setup" at bounding box center [37, 166] width 21 height 9
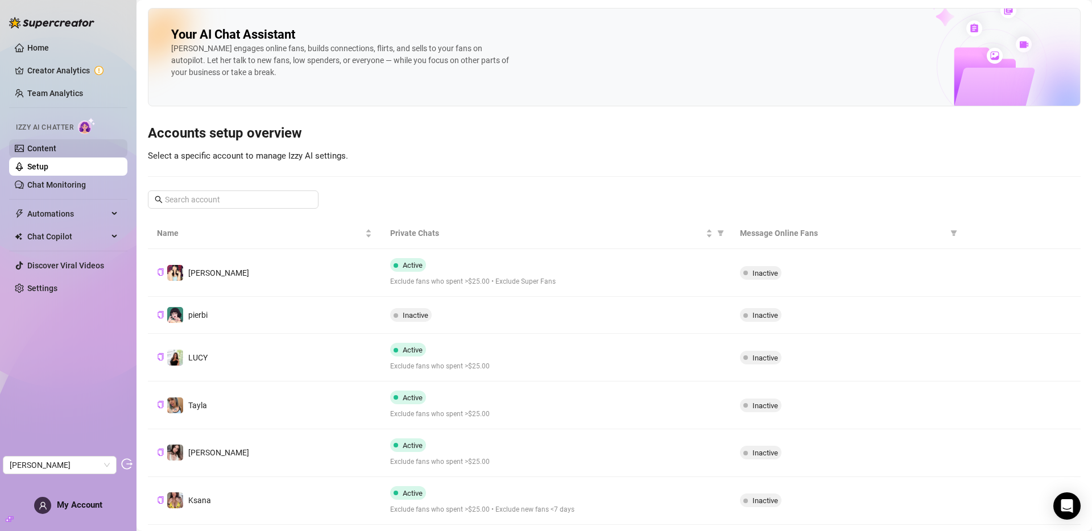
click at [51, 150] on link "Content" at bounding box center [41, 148] width 29 height 9
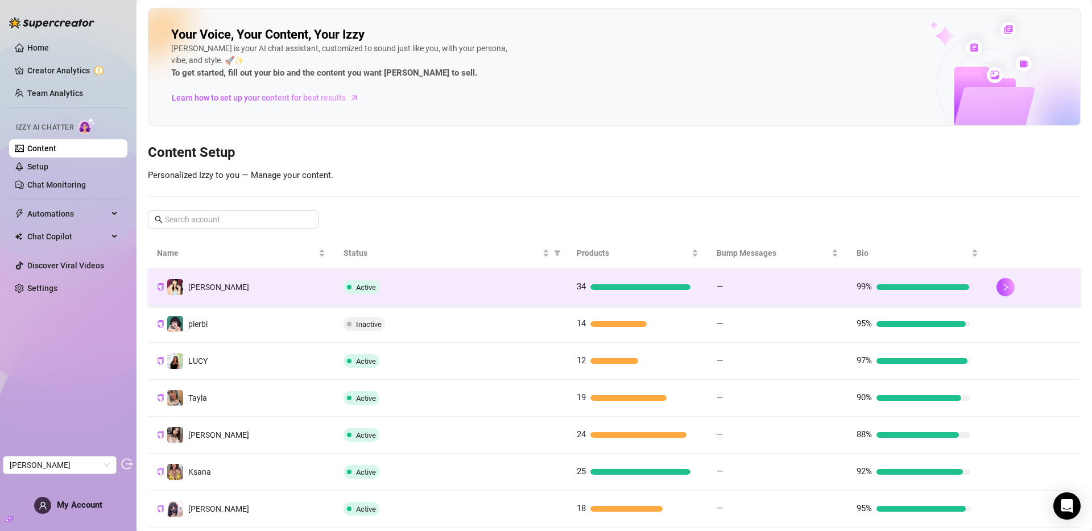
click at [463, 292] on div "Active" at bounding box center [450, 287] width 215 height 14
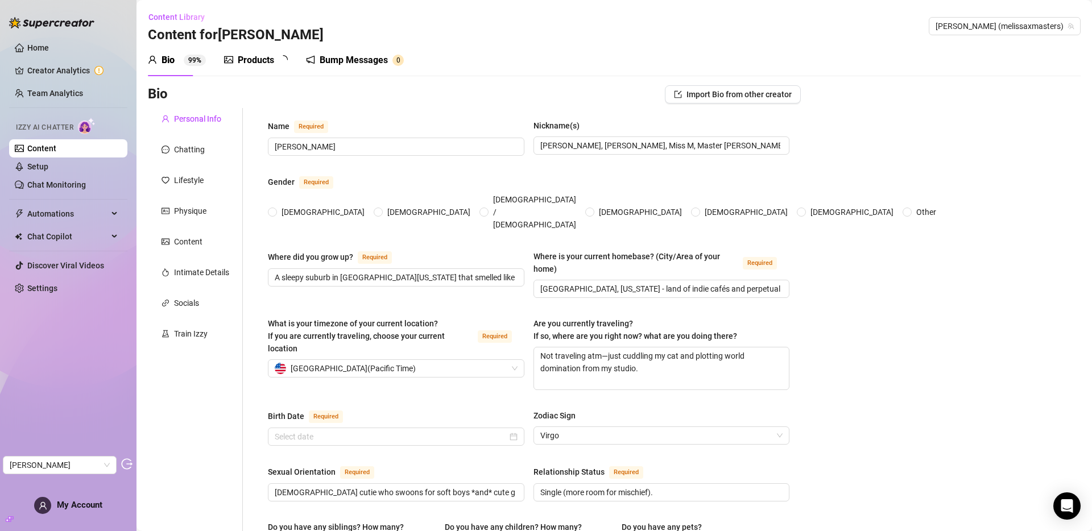
radio input "true"
type input "September 13th, 1998"
click at [251, 61] on div "Products" at bounding box center [256, 60] width 36 height 14
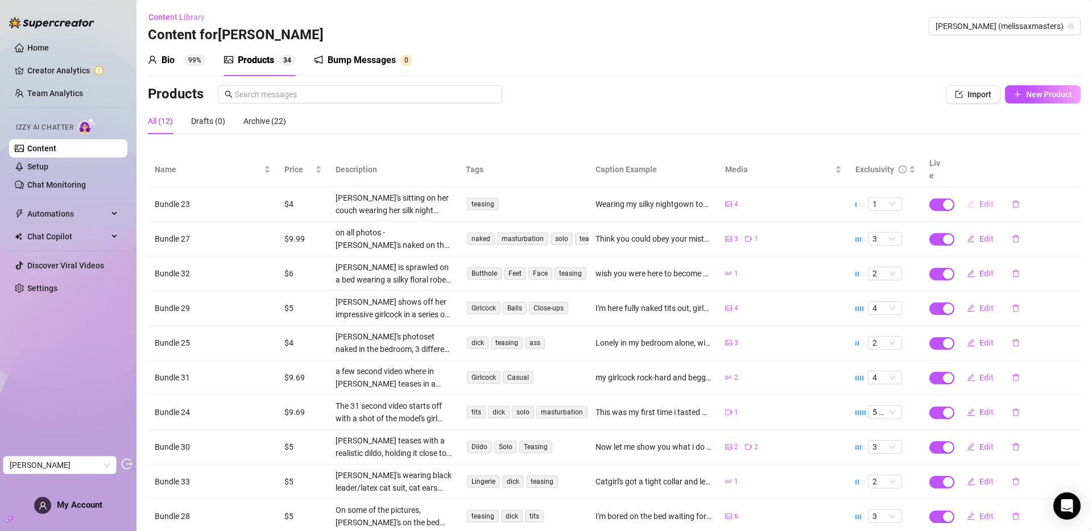
click at [979, 200] on span "Edit" at bounding box center [986, 204] width 14 height 9
type textarea "Wearing my silky nightgown tonight… my hand wrapped tight around my girlcock. C…"
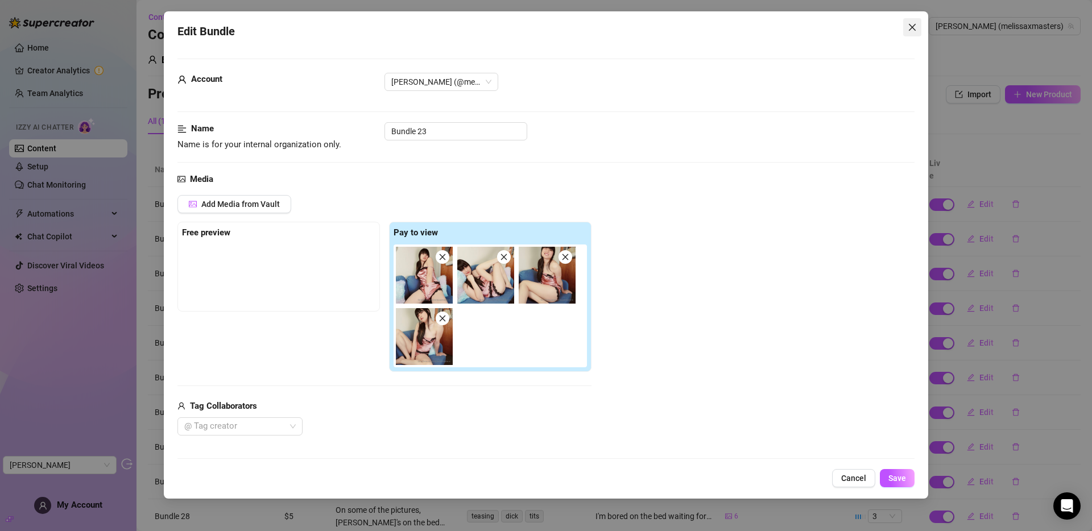
click at [911, 25] on icon "close" at bounding box center [911, 27] width 9 height 9
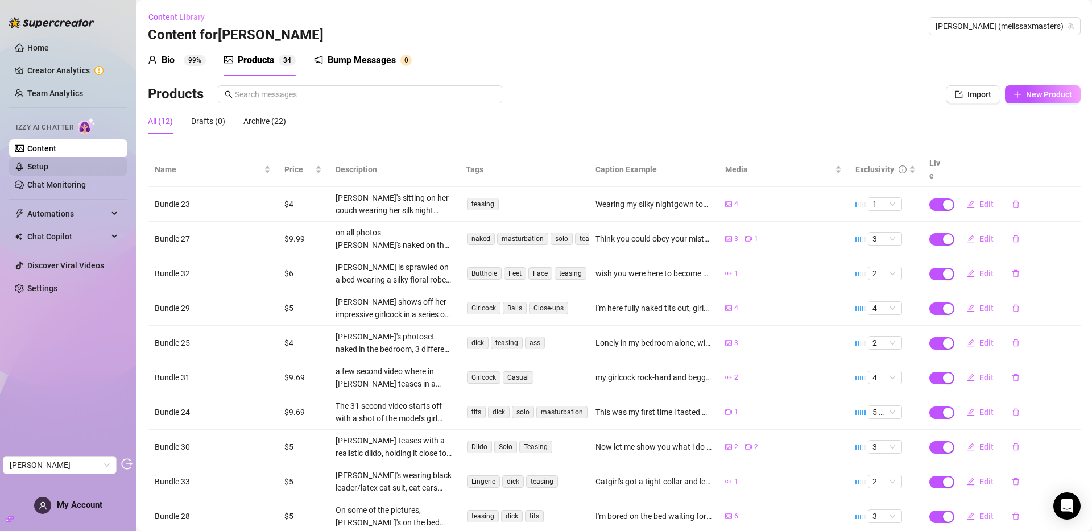
click at [48, 167] on link "Setup" at bounding box center [37, 166] width 21 height 9
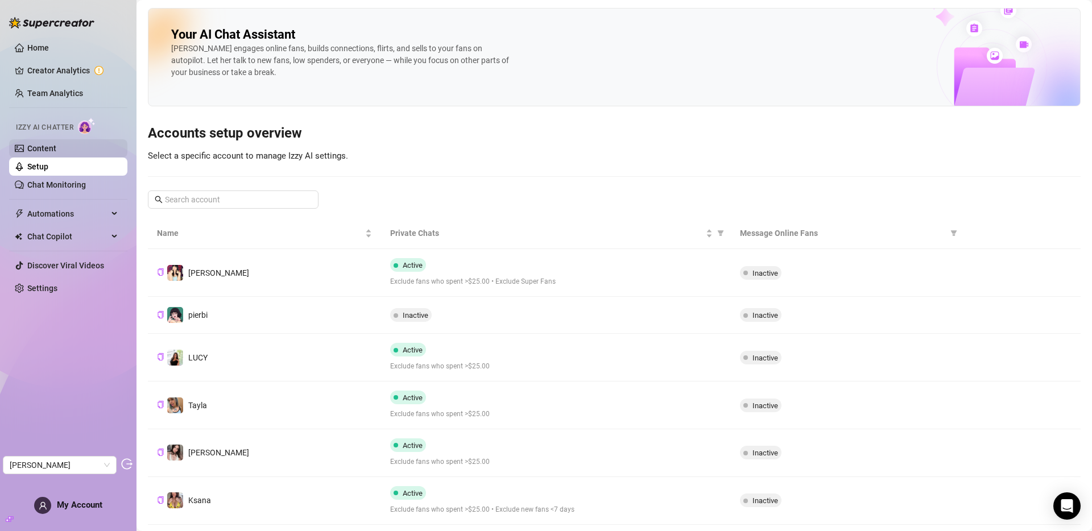
click at [56, 150] on link "Content" at bounding box center [41, 148] width 29 height 9
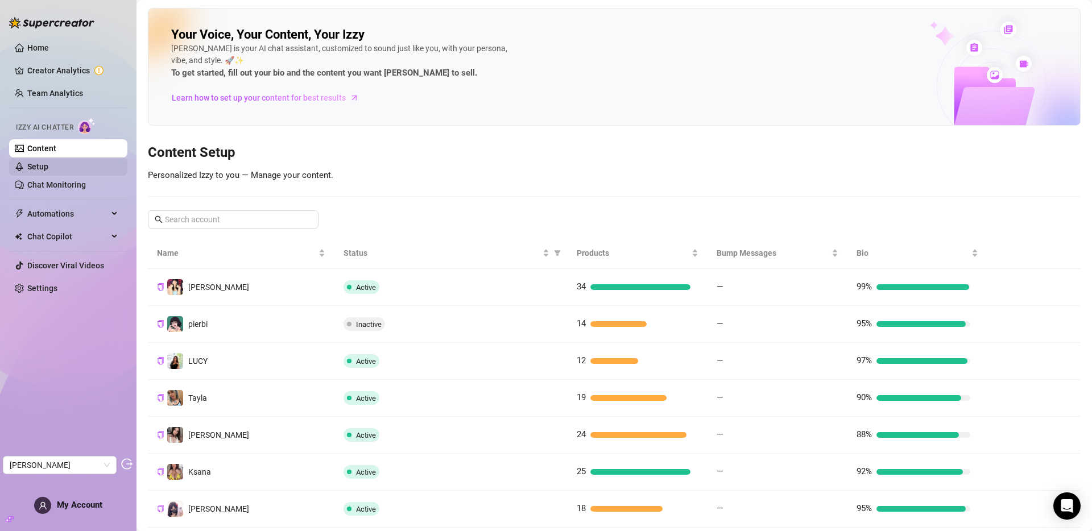
click at [48, 165] on link "Setup" at bounding box center [37, 166] width 21 height 9
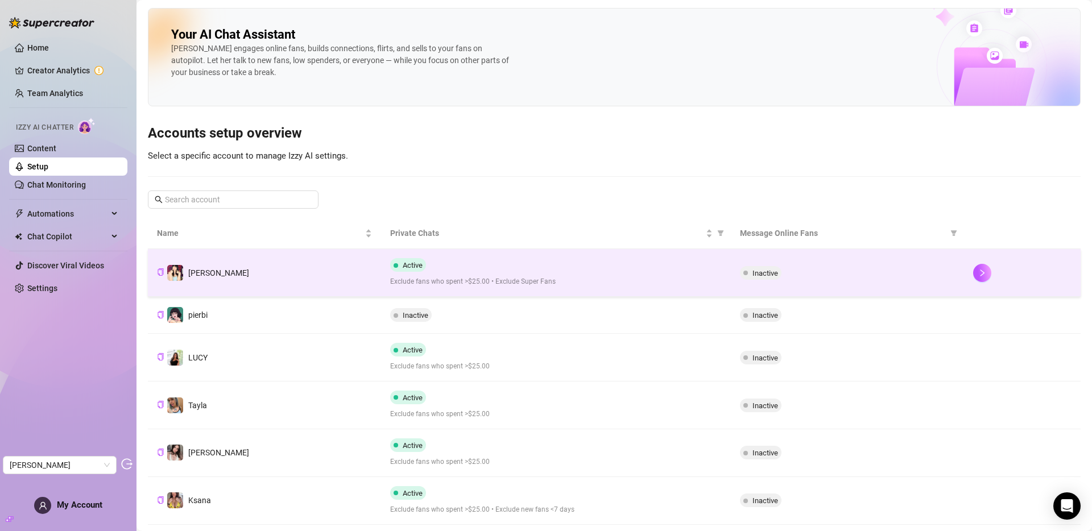
click at [583, 273] on div "Active Exclude fans who spent >$25.00 • Exclude Super Fans" at bounding box center [555, 272] width 331 height 29
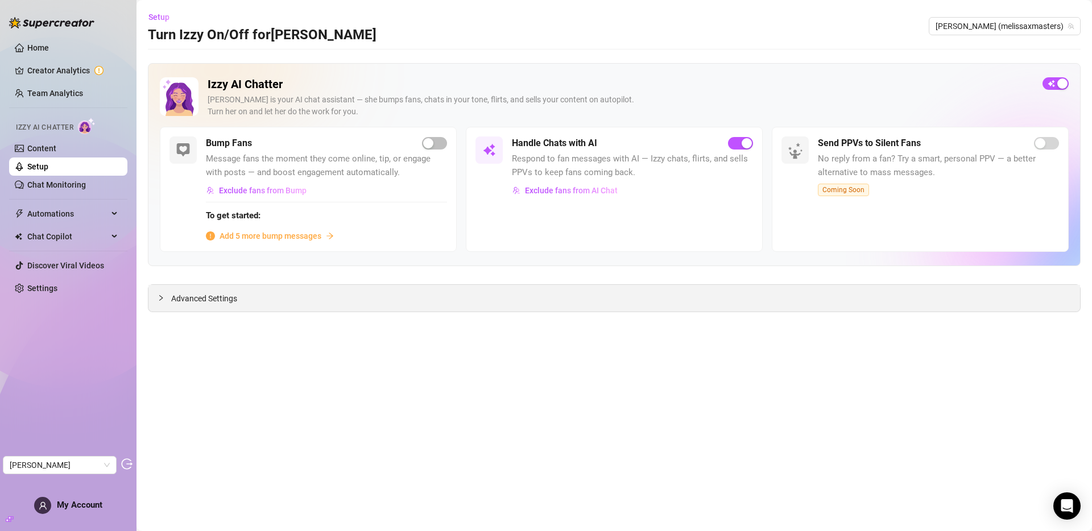
click at [207, 301] on span "Advanced Settings" at bounding box center [204, 298] width 66 height 13
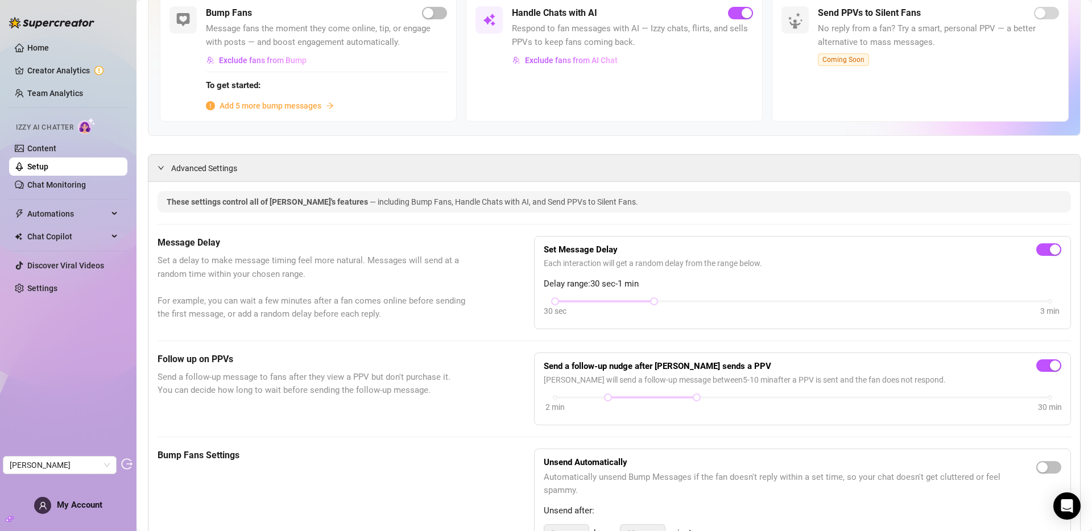
scroll to position [158, 0]
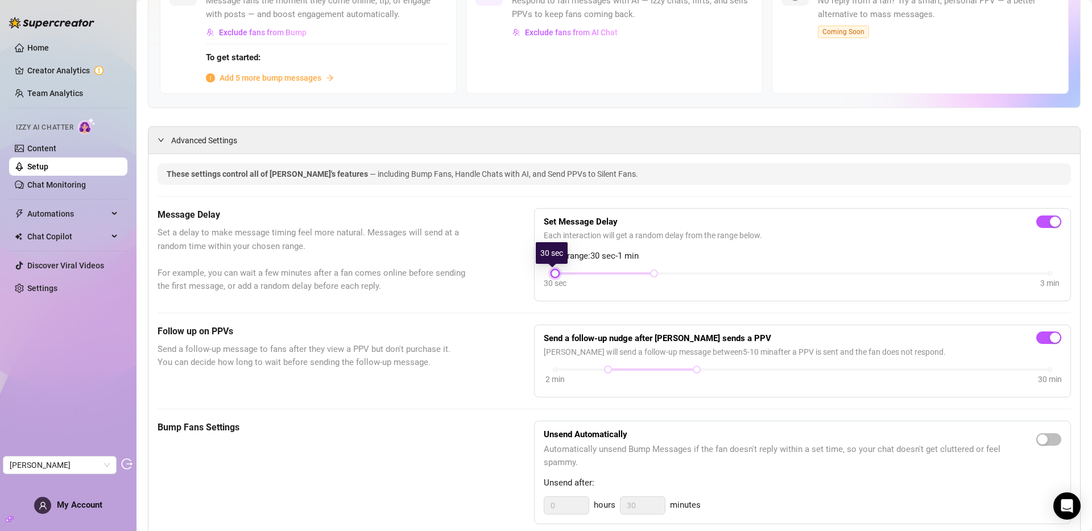
drag, startPoint x: 550, startPoint y: 275, endPoint x: 540, endPoint y: 274, distance: 9.7
click at [544, 274] on div "30 sec 3 min" at bounding box center [802, 281] width 517 height 22
drag, startPoint x: 651, startPoint y: 271, endPoint x: 857, endPoint y: 263, distance: 206.0
click at [857, 263] on body "Home Creator Analytics Team Analytics Izzy AI Chatter Content Setup Chat Monito…" at bounding box center [546, 265] width 1092 height 531
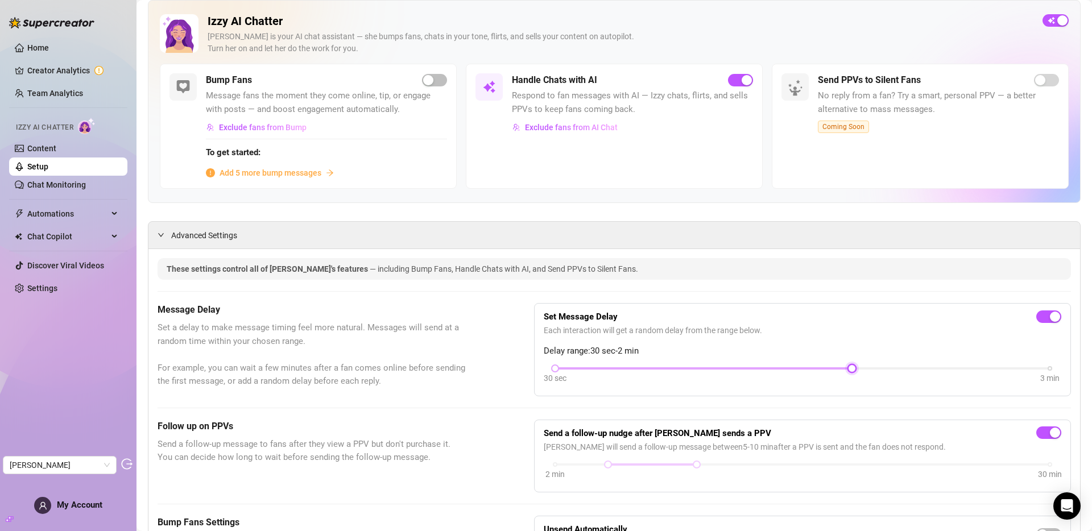
scroll to position [0, 0]
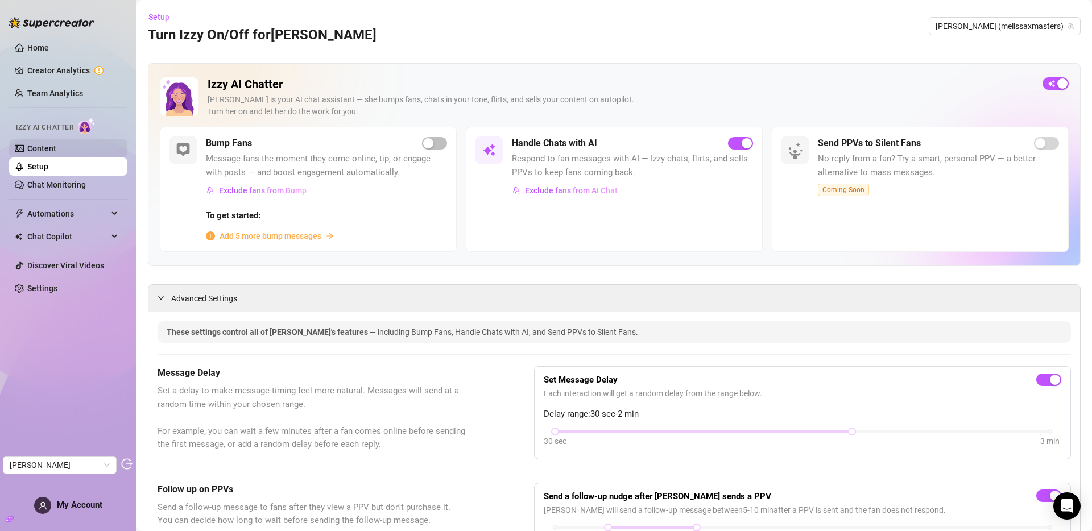
click at [46, 150] on link "Content" at bounding box center [41, 148] width 29 height 9
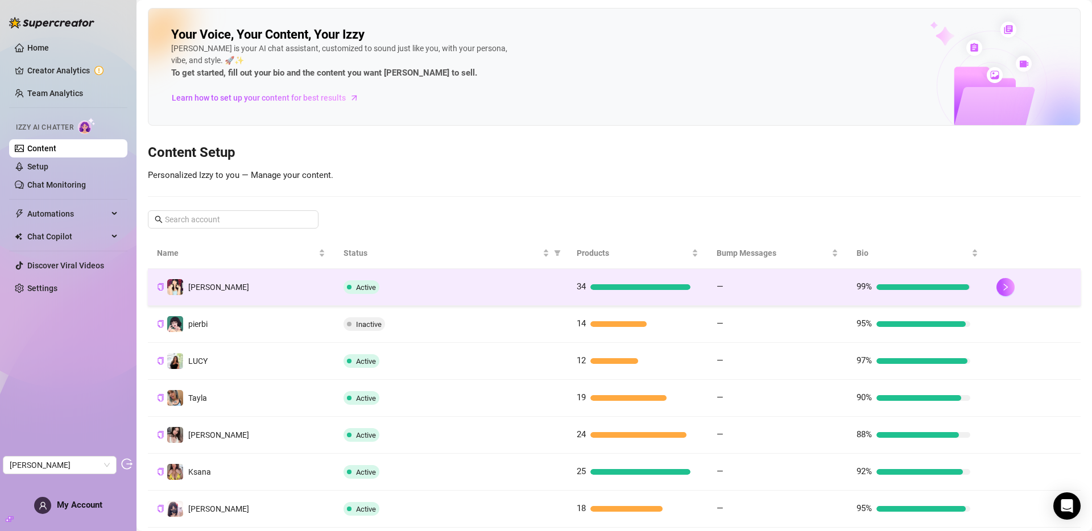
click at [442, 277] on td "Active" at bounding box center [450, 287] width 233 height 37
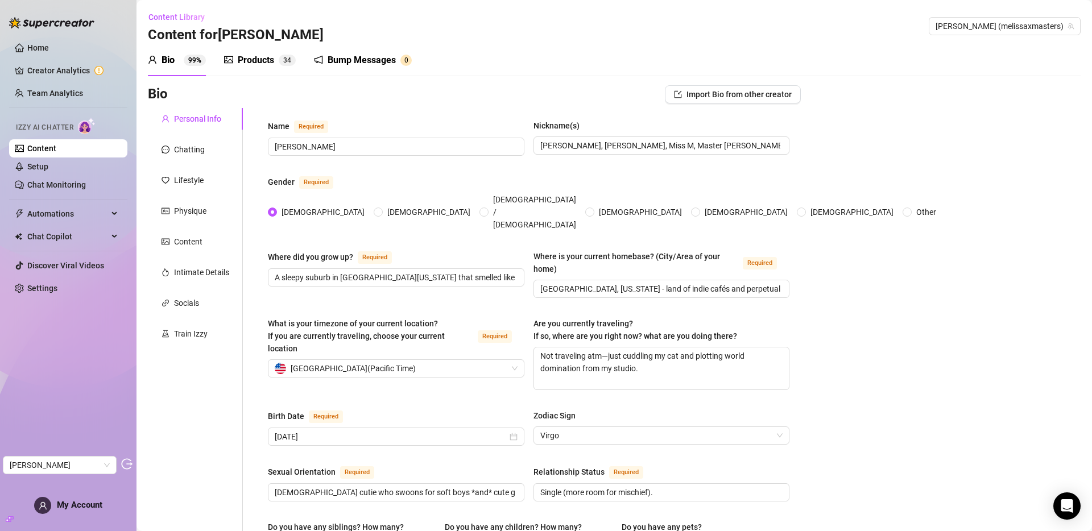
click at [358, 60] on div "Bump Messages" at bounding box center [361, 60] width 68 height 14
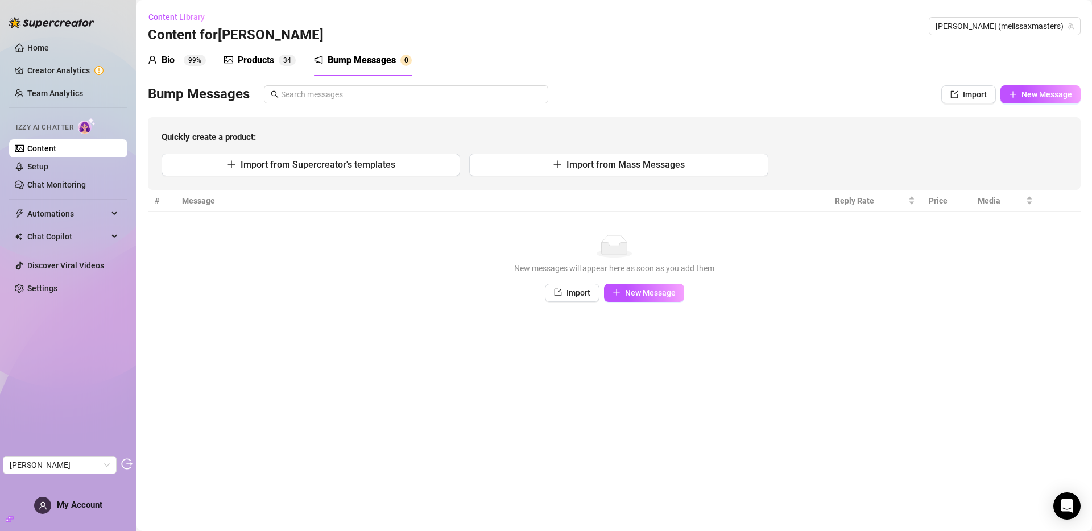
click at [255, 61] on div "Products" at bounding box center [256, 60] width 36 height 14
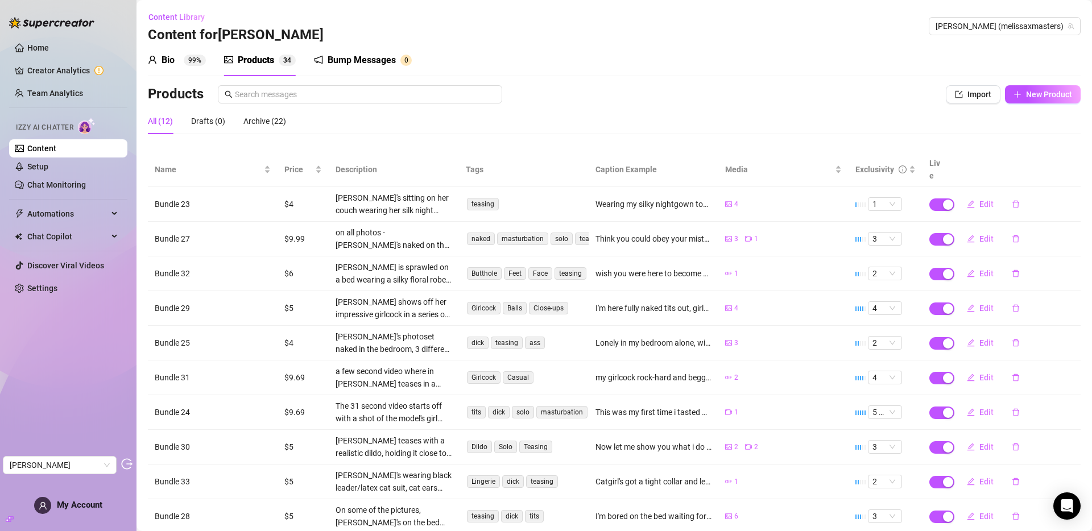
click at [348, 57] on div "Bump Messages" at bounding box center [361, 60] width 68 height 14
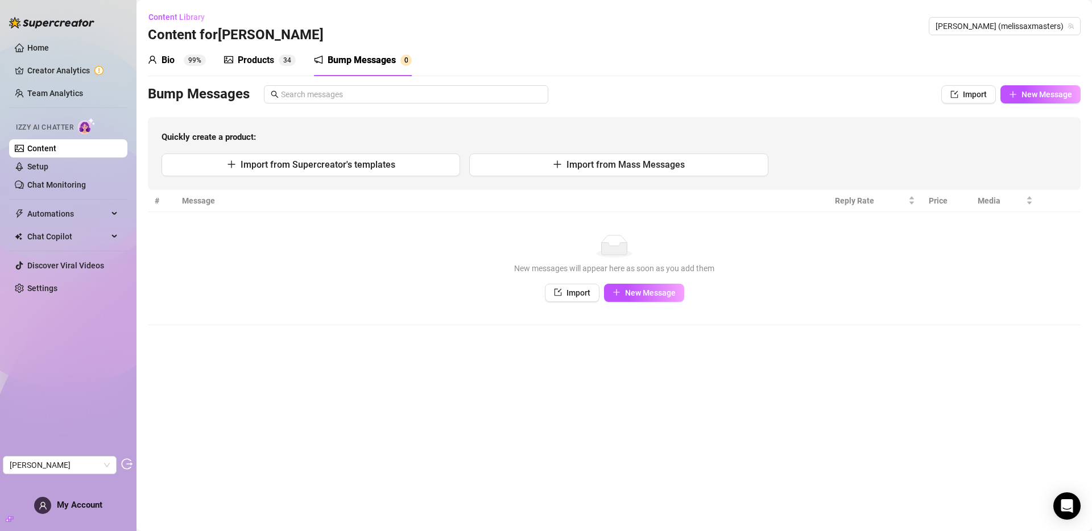
click at [260, 54] on div "Products" at bounding box center [256, 60] width 36 height 14
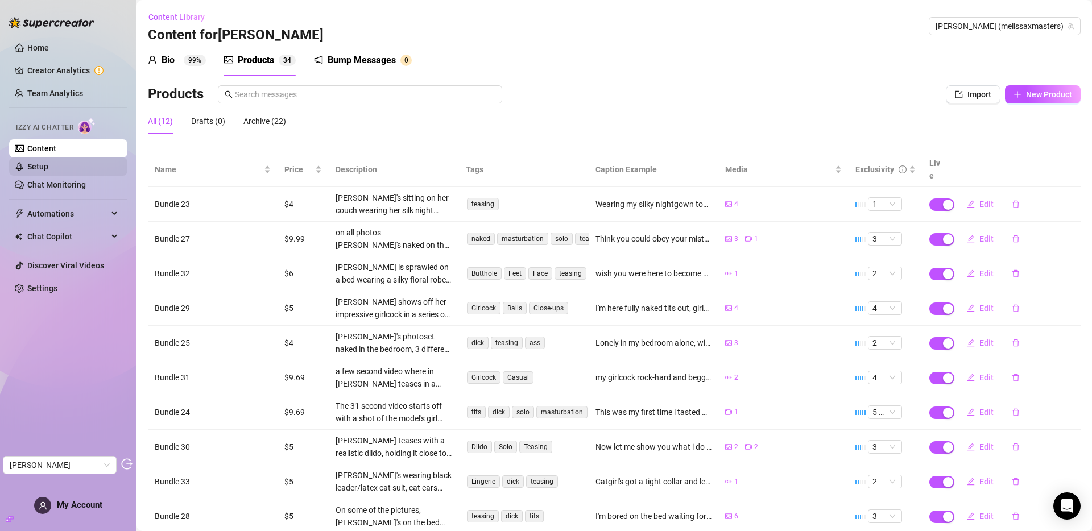
click at [39, 165] on link "Setup" at bounding box center [37, 166] width 21 height 9
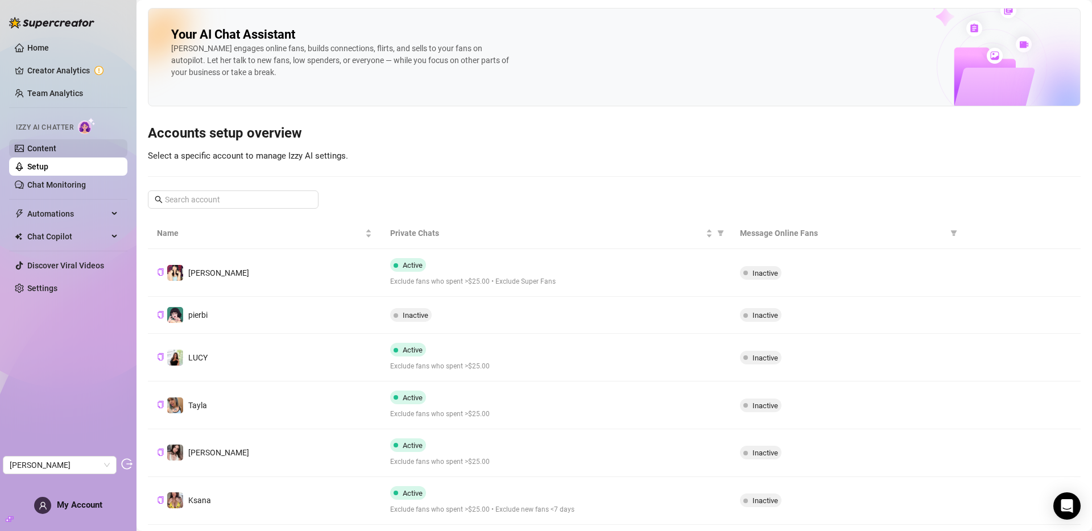
click at [56, 145] on link "Content" at bounding box center [41, 148] width 29 height 9
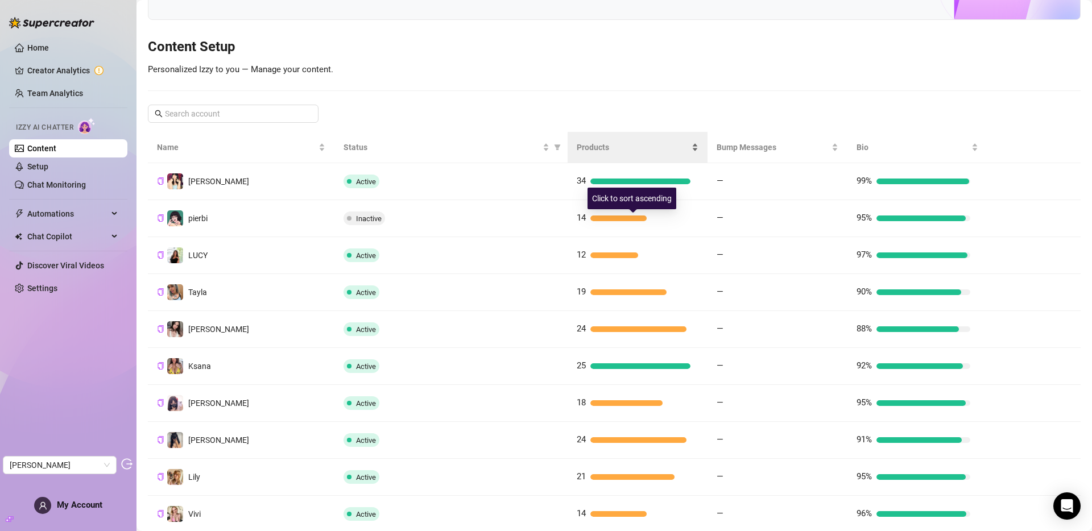
scroll to position [173, 0]
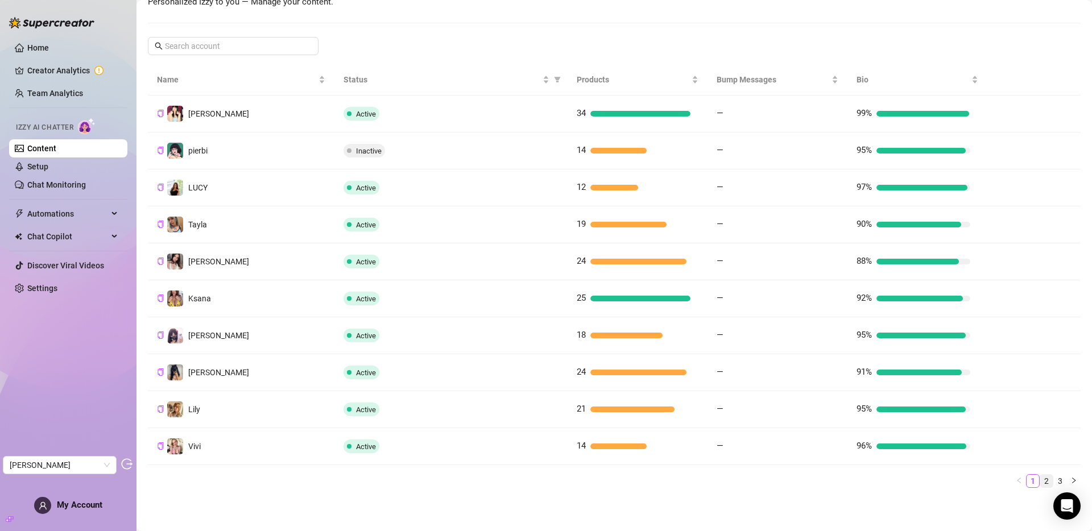
click at [1040, 482] on link "2" at bounding box center [1046, 481] width 13 height 13
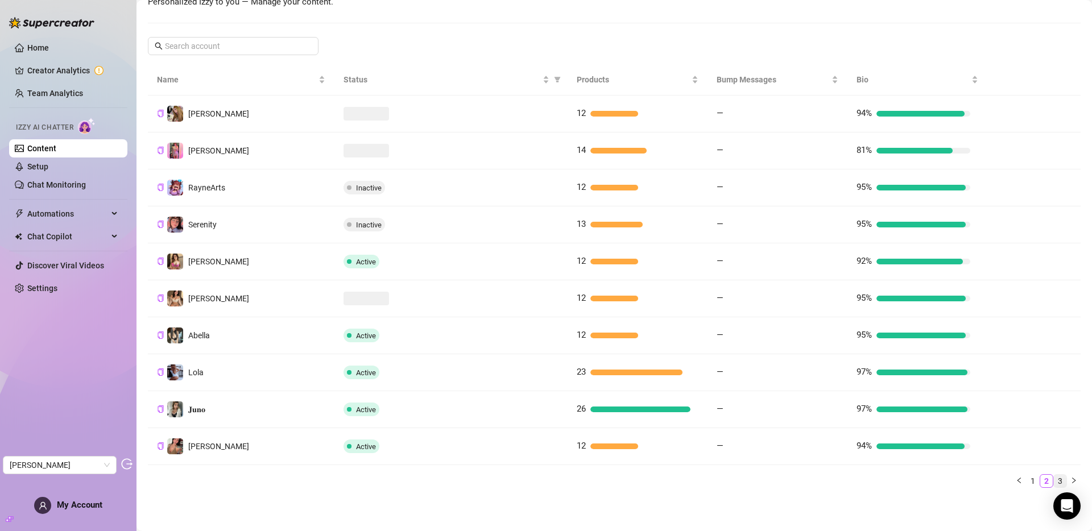
click at [1054, 482] on link "3" at bounding box center [1060, 481] width 13 height 13
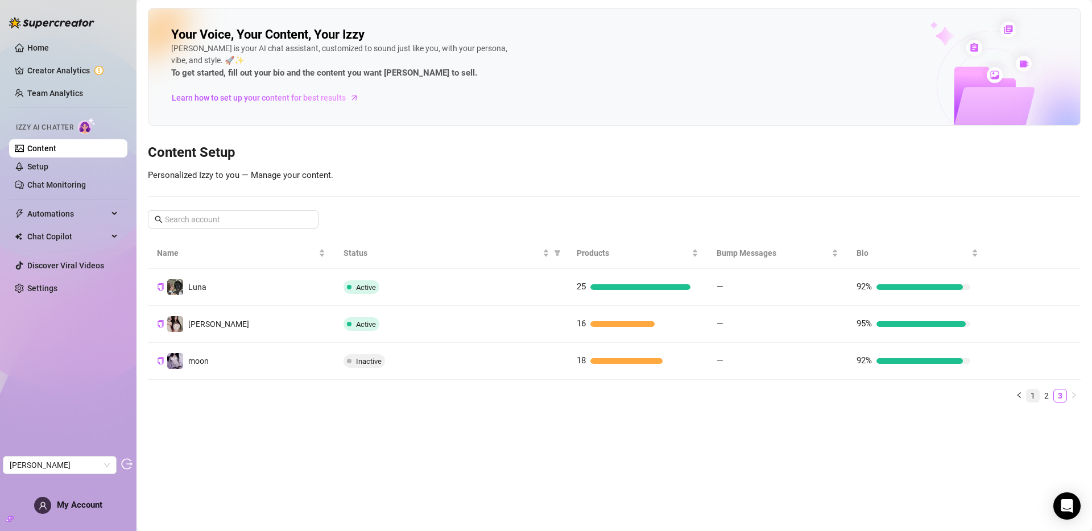
click at [1031, 393] on link "1" at bounding box center [1032, 395] width 13 height 13
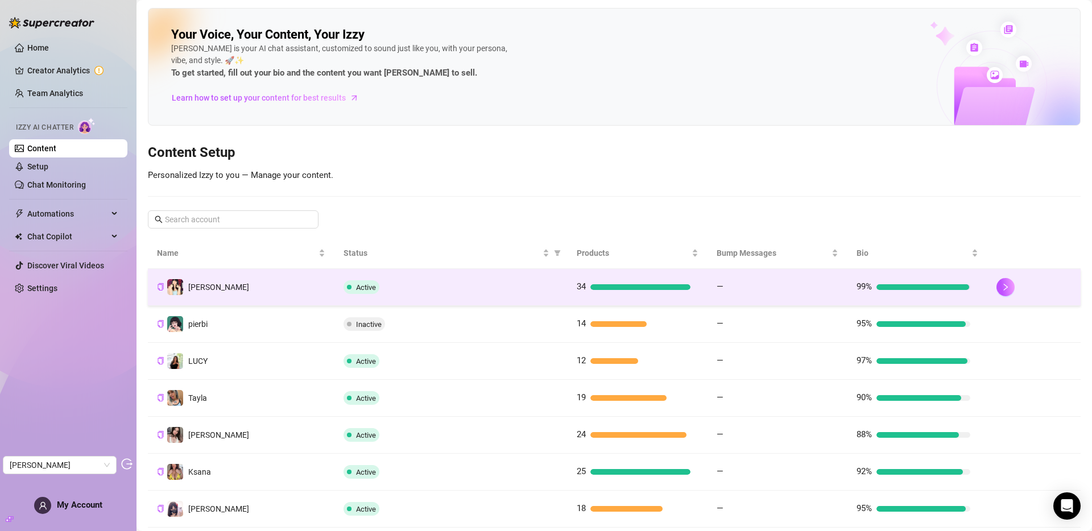
click at [418, 282] on div "Active" at bounding box center [450, 287] width 215 height 14
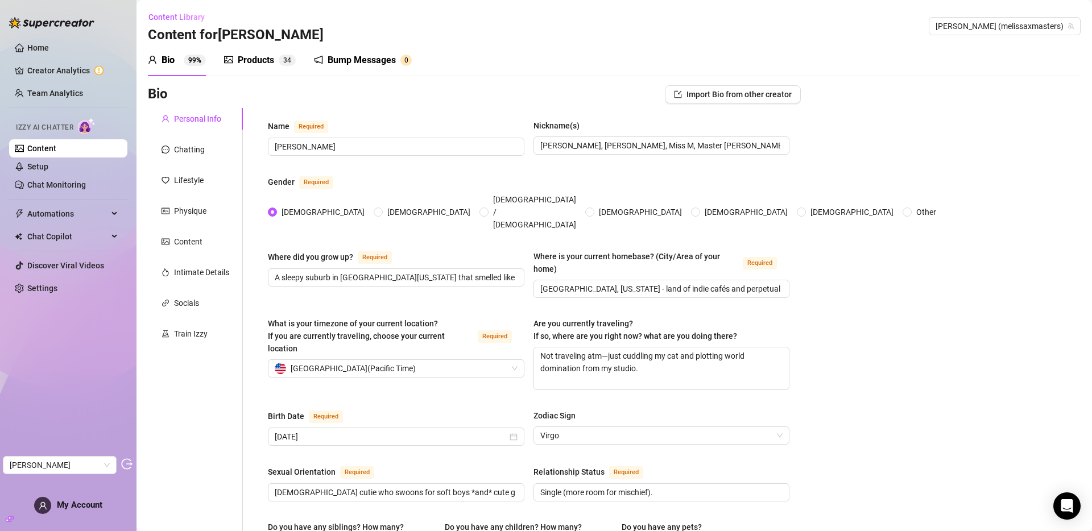
click at [272, 51] on div "Products 3 4" at bounding box center [260, 60] width 72 height 32
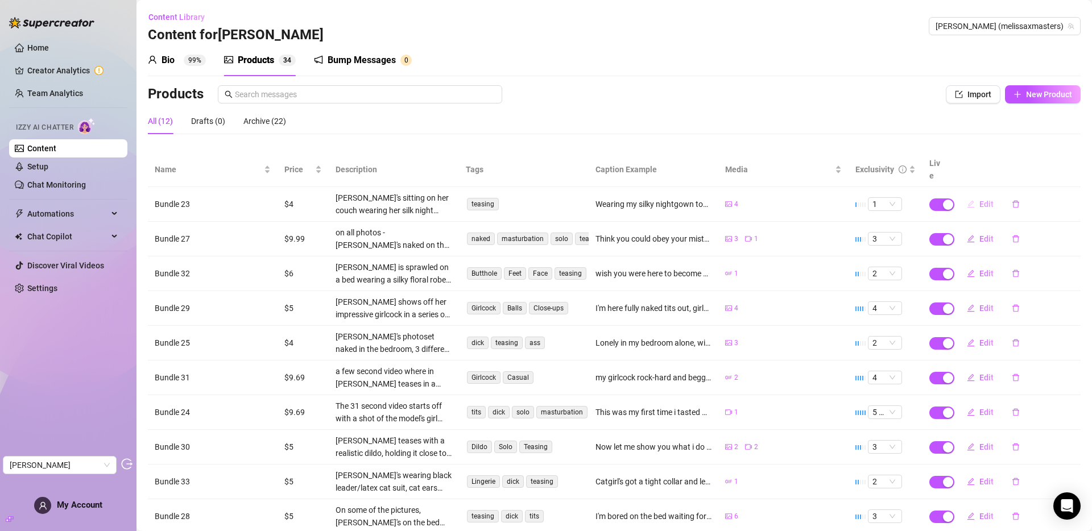
click at [979, 200] on span "Edit" at bounding box center [986, 204] width 14 height 9
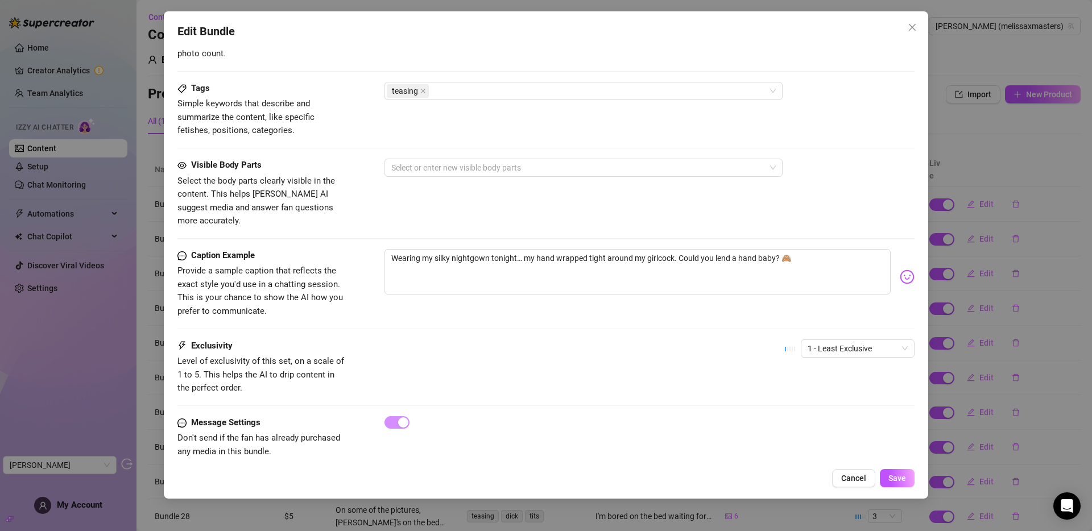
scroll to position [598, 0]
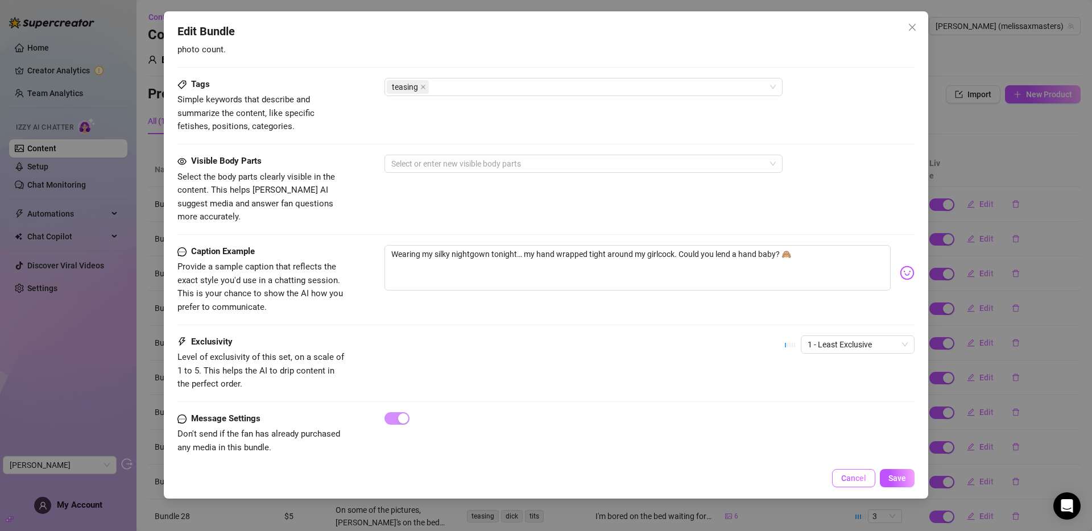
click at [859, 481] on span "Cancel" at bounding box center [853, 478] width 25 height 9
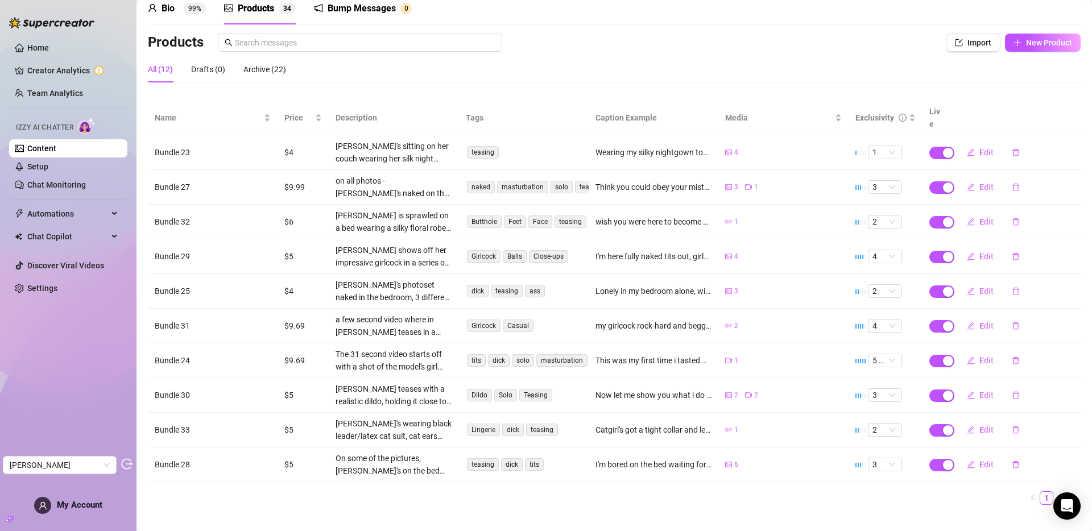
scroll to position [56, 0]
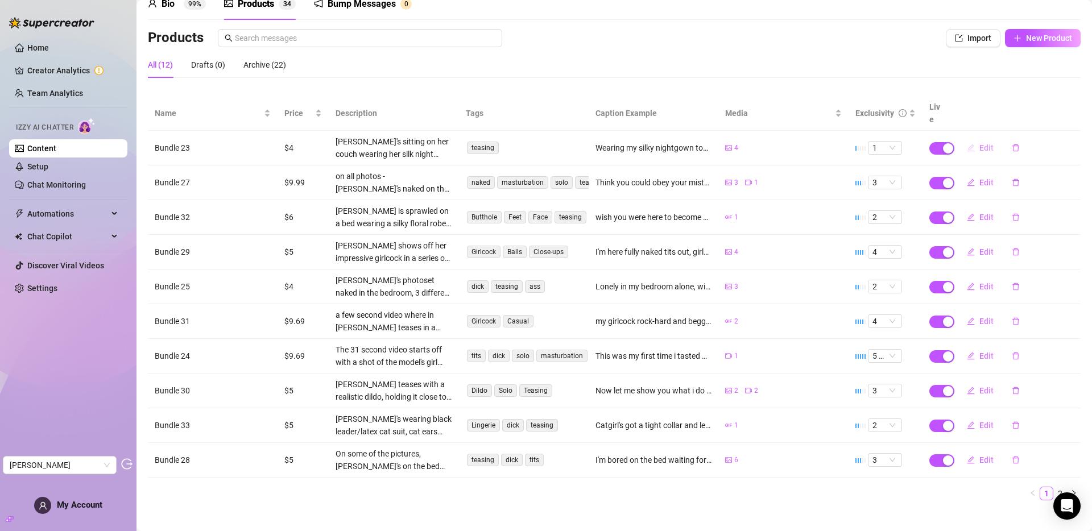
click at [979, 143] on span "Edit" at bounding box center [986, 147] width 14 height 9
type textarea "Wearing my silky nightgown tonight… my hand wrapped tight around my girlcock. C…"
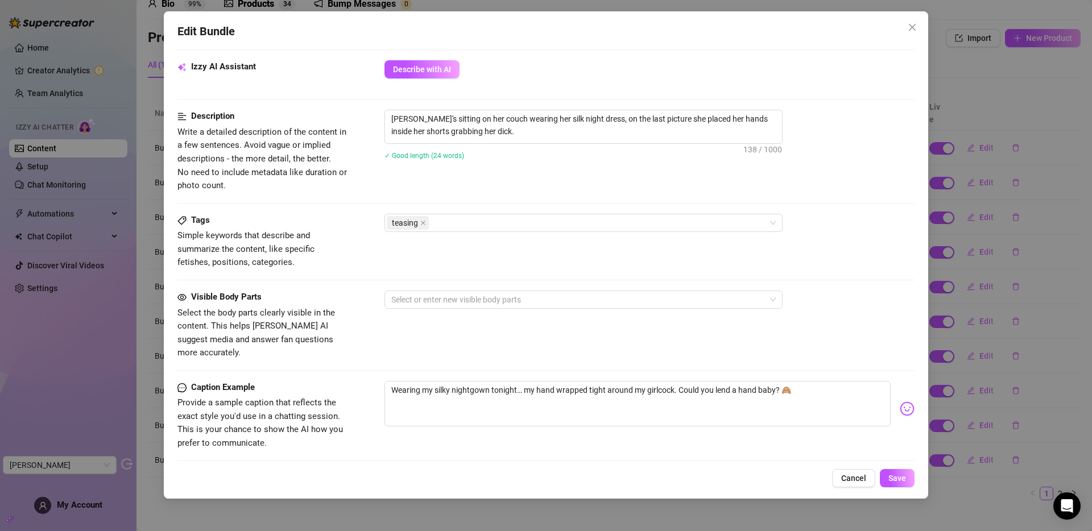
scroll to position [574, 0]
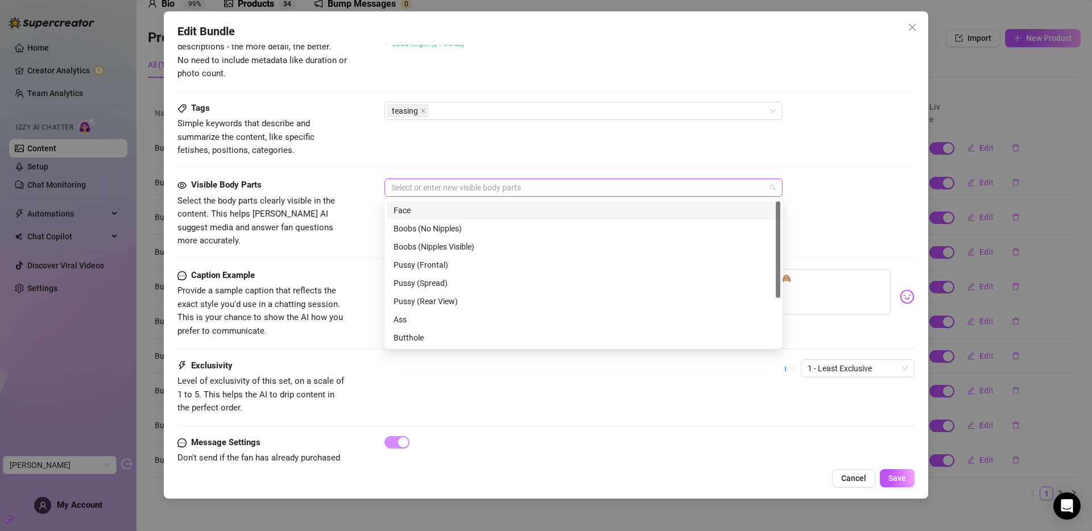
click at [428, 189] on div at bounding box center [577, 188] width 381 height 16
click at [843, 479] on span "Cancel" at bounding box center [853, 478] width 25 height 9
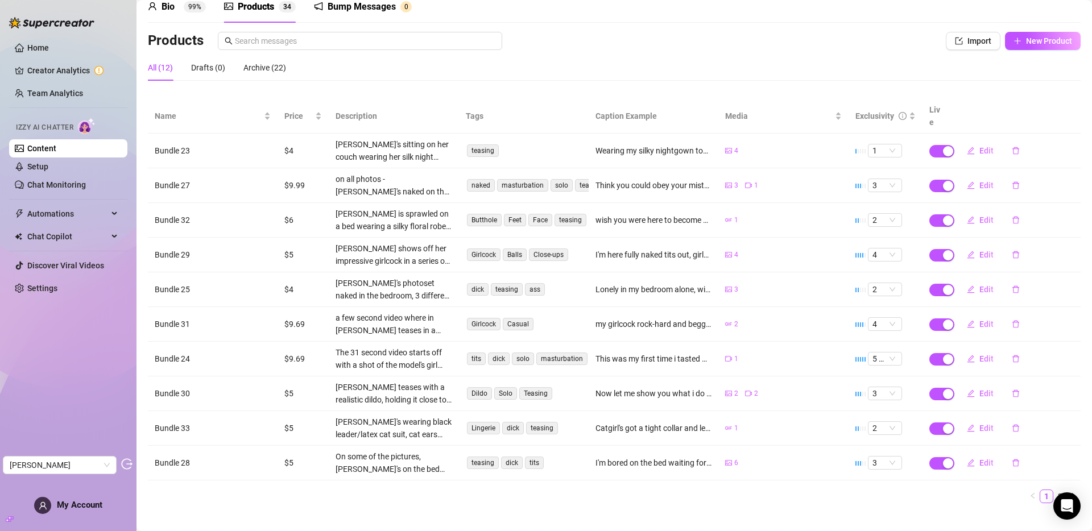
scroll to position [56, 0]
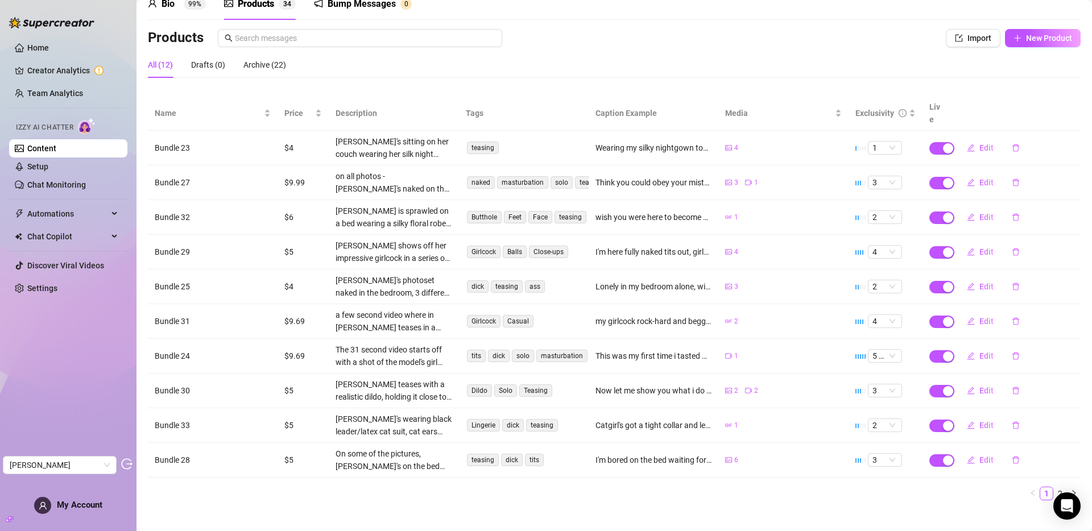
click at [34, 149] on link "Content" at bounding box center [41, 148] width 29 height 9
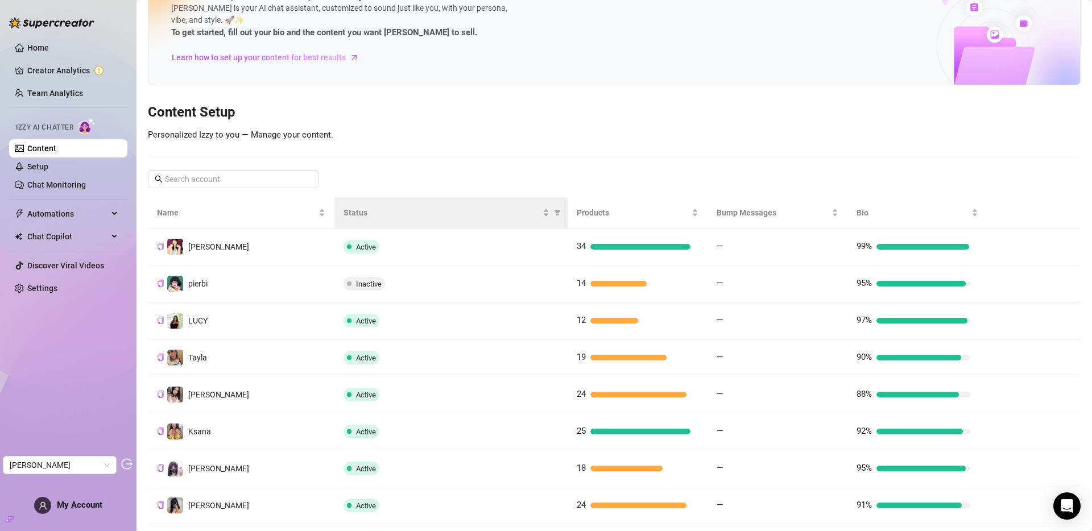
scroll to position [173, 0]
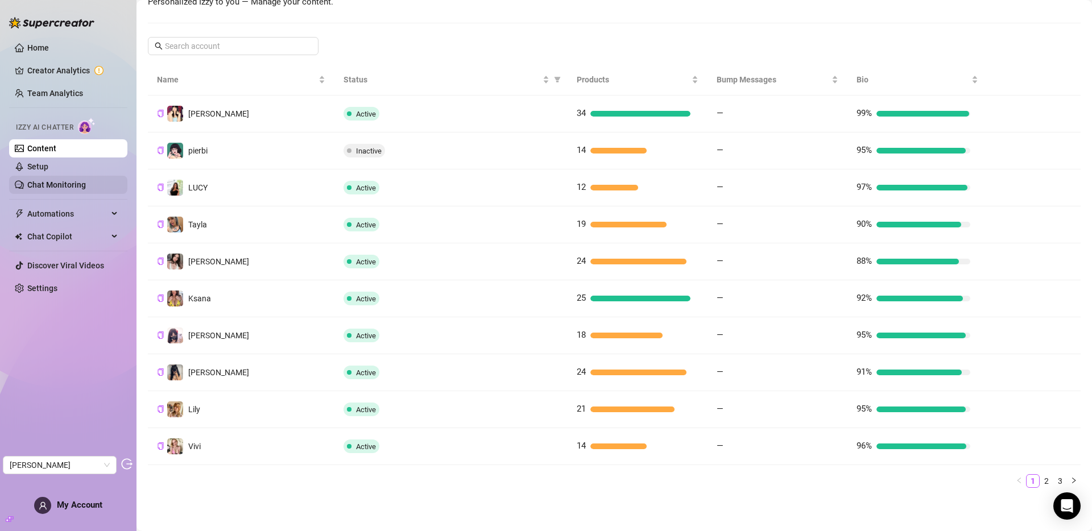
click at [59, 182] on link "Chat Monitoring" at bounding box center [56, 184] width 59 height 9
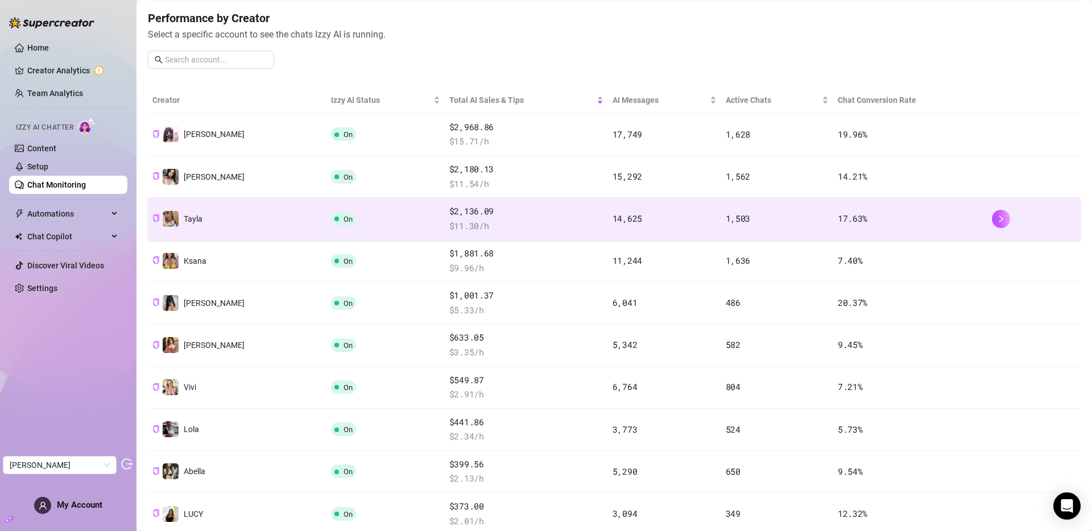
scroll to position [161, 0]
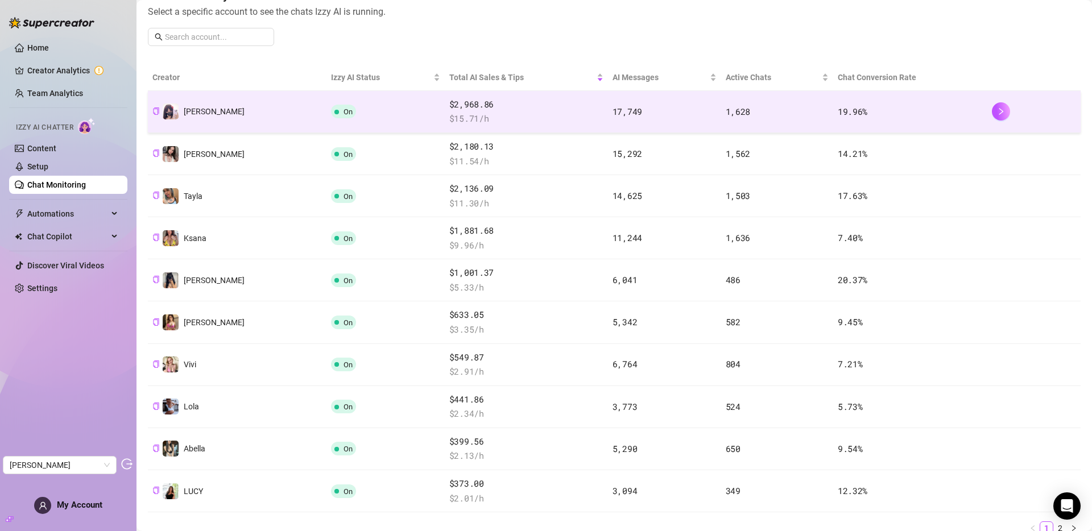
click at [326, 107] on td "On" at bounding box center [385, 112] width 118 height 42
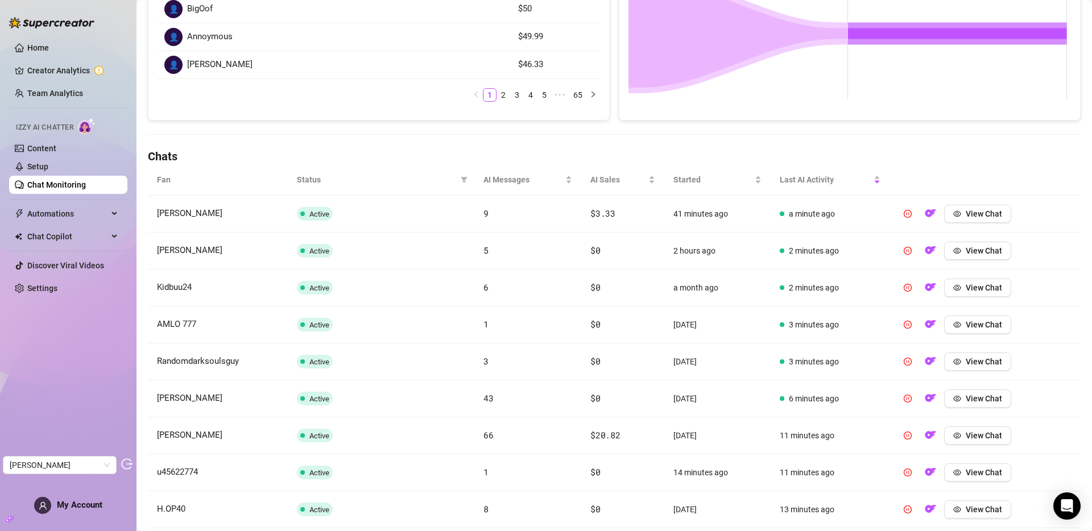
scroll to position [364, 0]
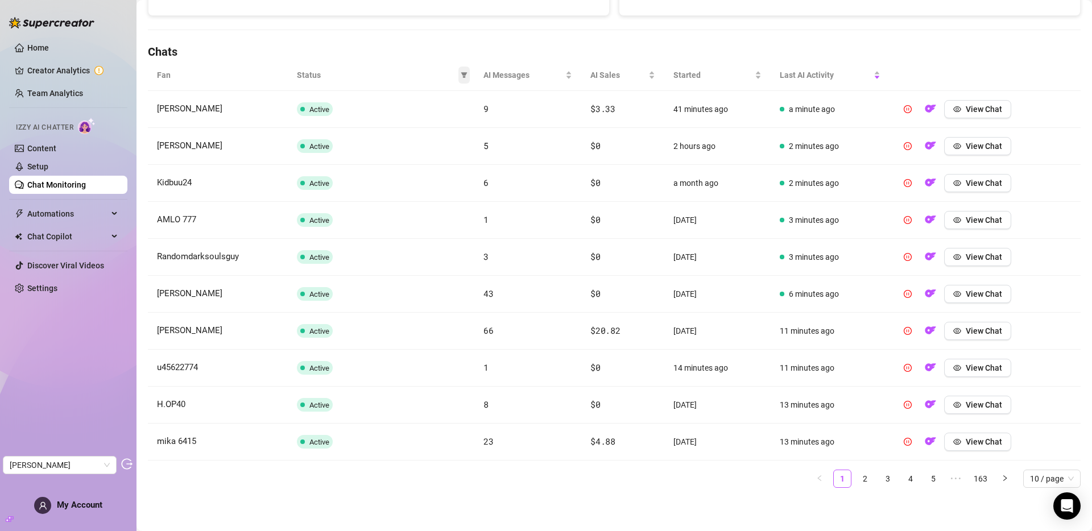
click at [462, 72] on icon "filter" at bounding box center [464, 75] width 6 height 6
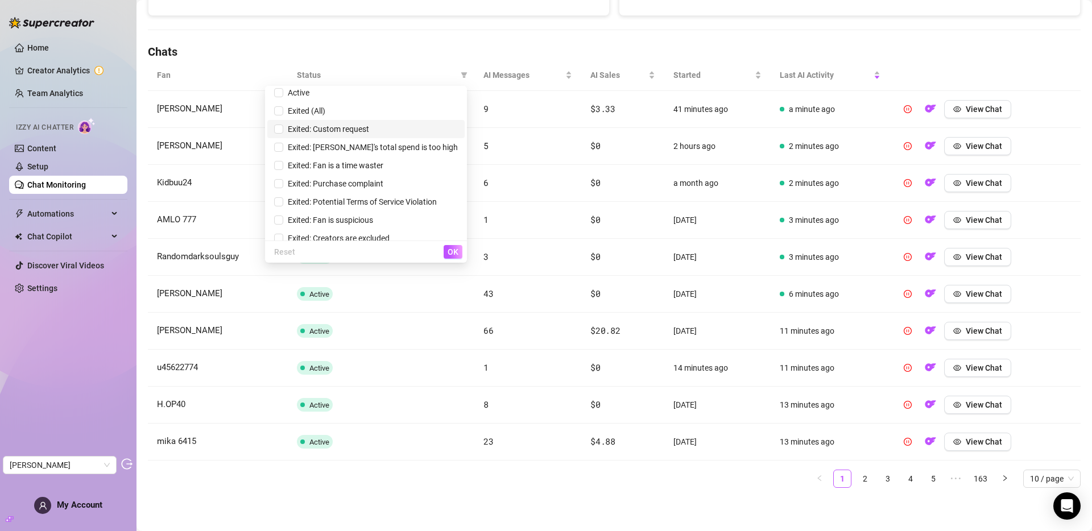
scroll to position [68, 0]
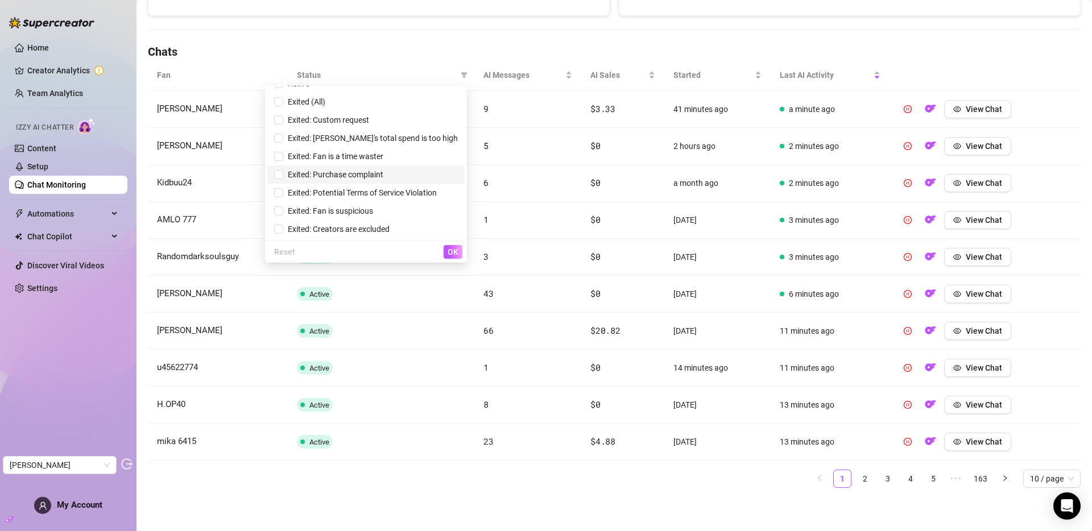
click at [367, 174] on span "Exited: Purchase complaint" at bounding box center [333, 174] width 100 height 9
click at [456, 250] on span "OK" at bounding box center [452, 251] width 11 height 9
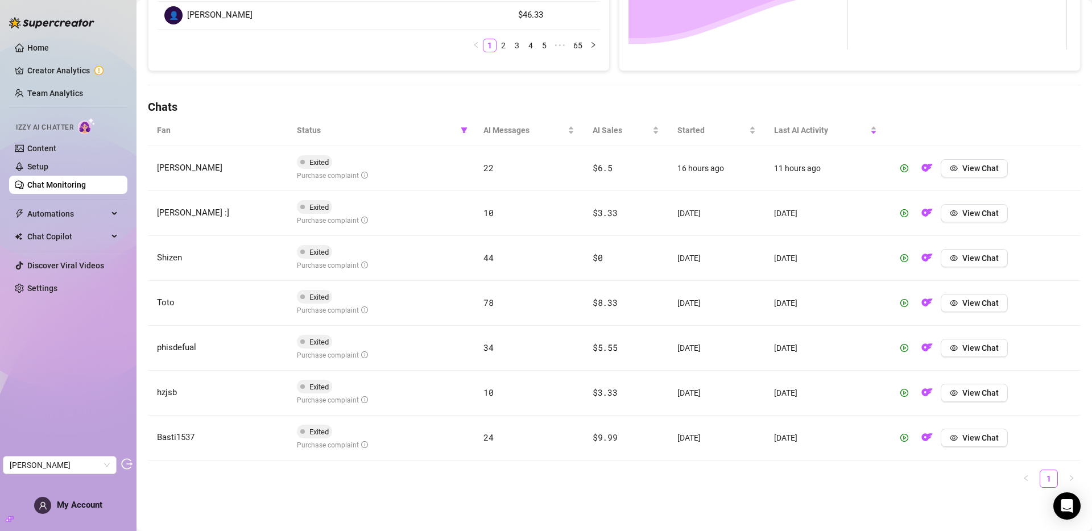
scroll to position [309, 0]
click at [461, 127] on icon "filter" at bounding box center [464, 130] width 7 height 7
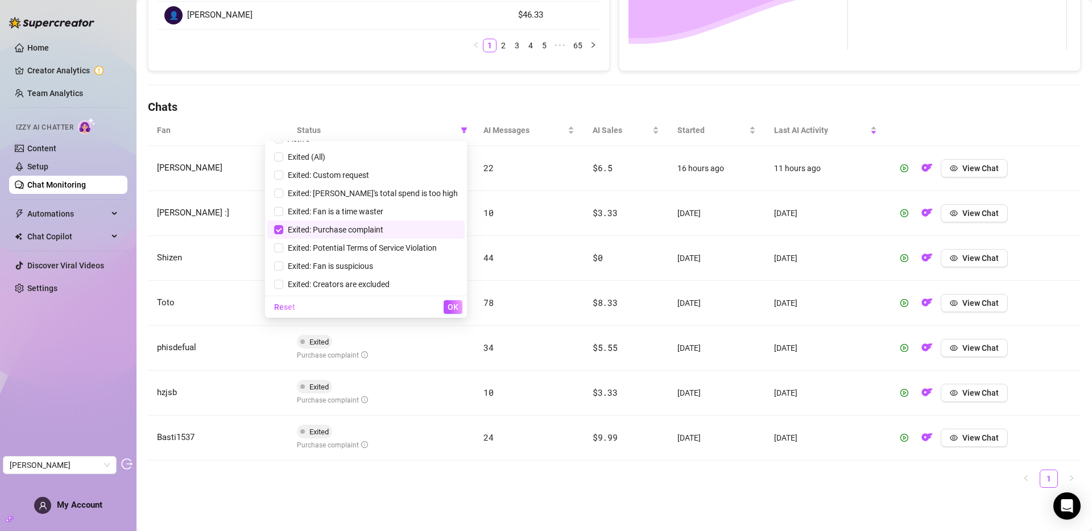
click at [359, 230] on span "Exited: Purchase complaint" at bounding box center [333, 229] width 100 height 9
checkbox input "false"
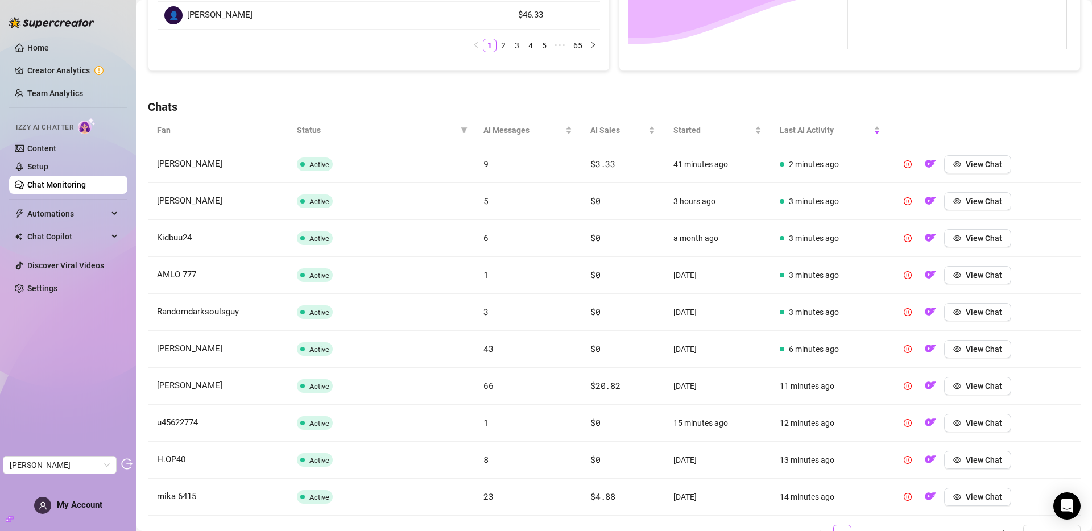
click at [698, 102] on h4 "Chats" at bounding box center [614, 107] width 932 height 16
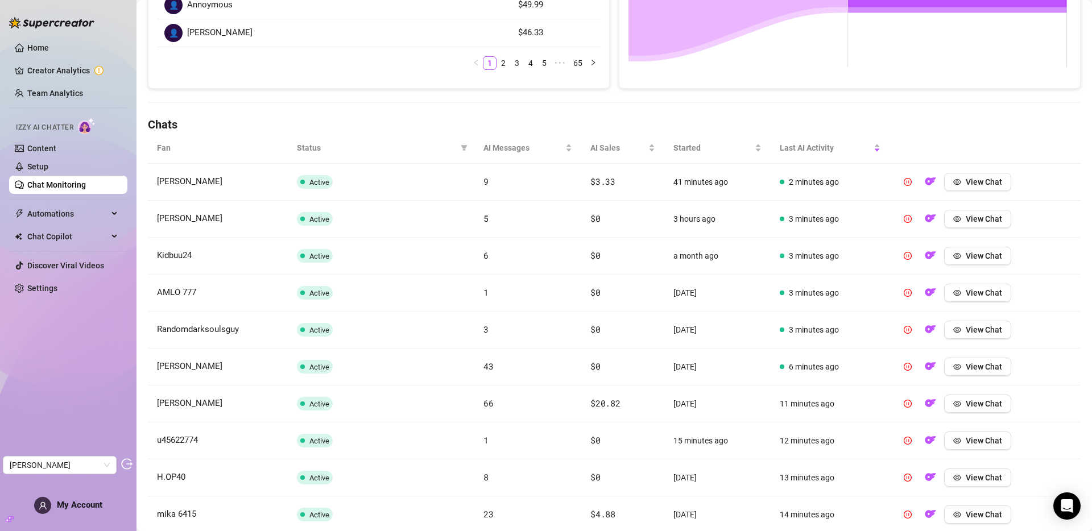
scroll to position [288, 0]
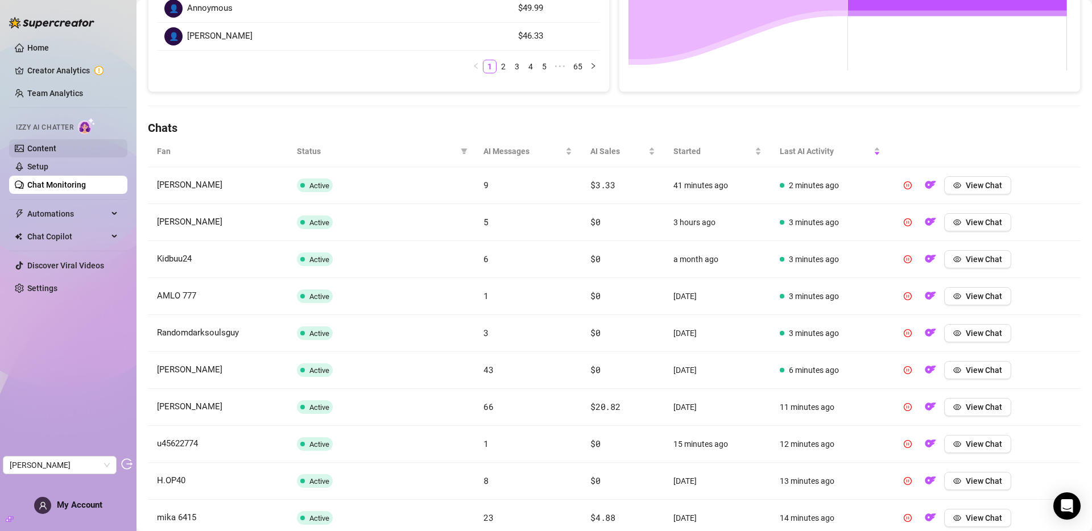
click at [48, 144] on link "Content" at bounding box center [41, 148] width 29 height 9
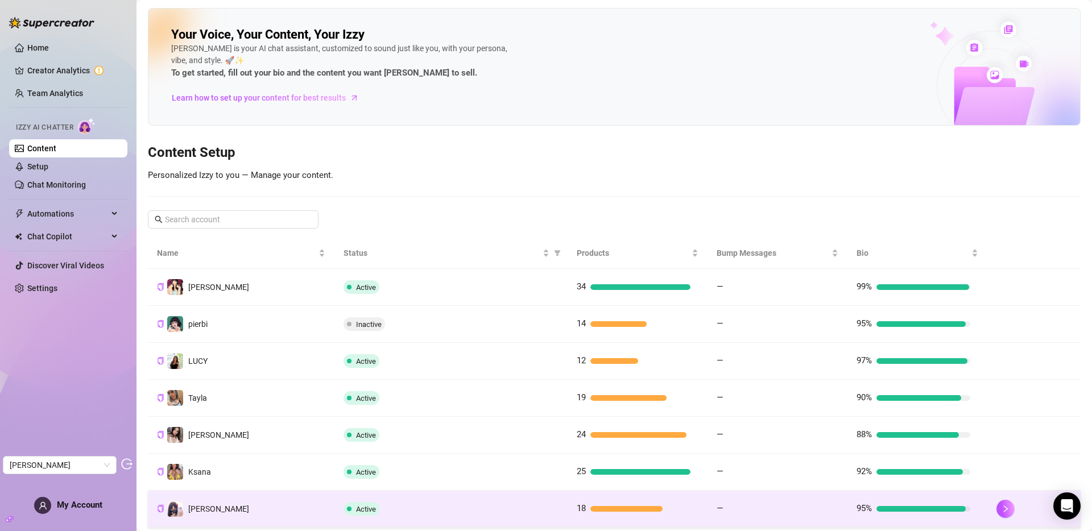
scroll to position [173, 0]
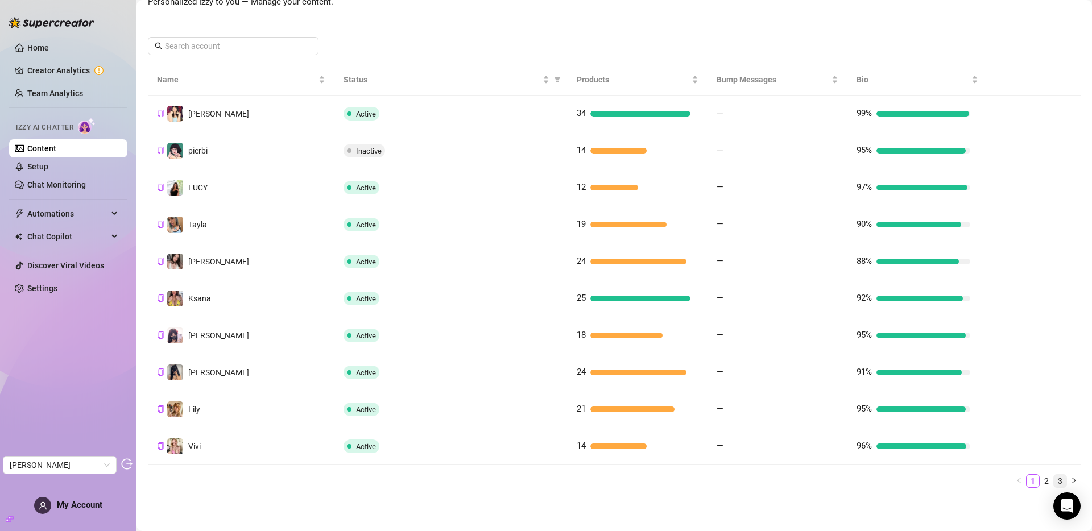
drag, startPoint x: 1040, startPoint y: 480, endPoint x: 1050, endPoint y: 480, distance: 9.7
click at [1042, 479] on link "2" at bounding box center [1046, 481] width 13 height 13
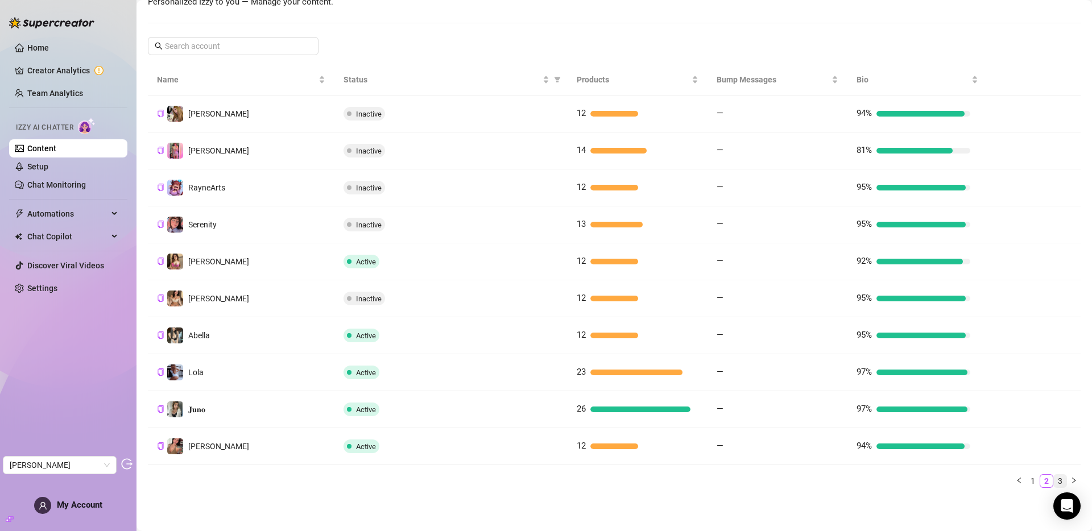
click at [1054, 480] on link "3" at bounding box center [1060, 481] width 13 height 13
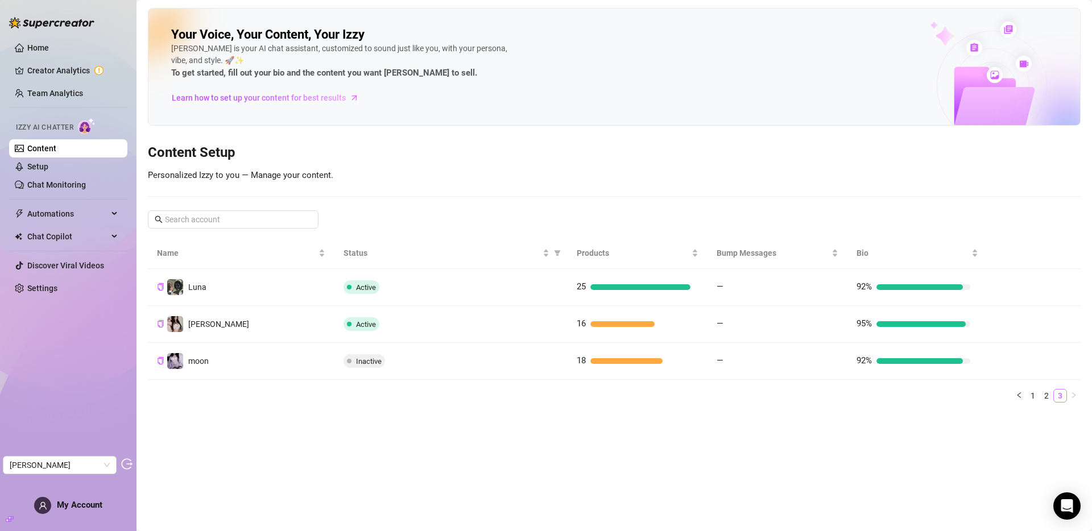
scroll to position [0, 0]
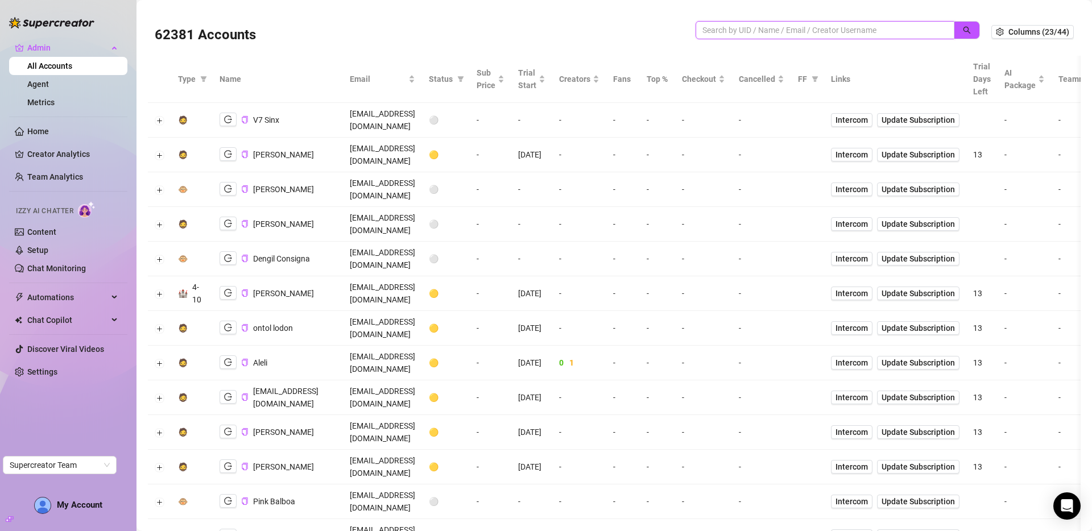
click at [781, 32] on input "search" at bounding box center [820, 30] width 236 height 13
type input "plz"
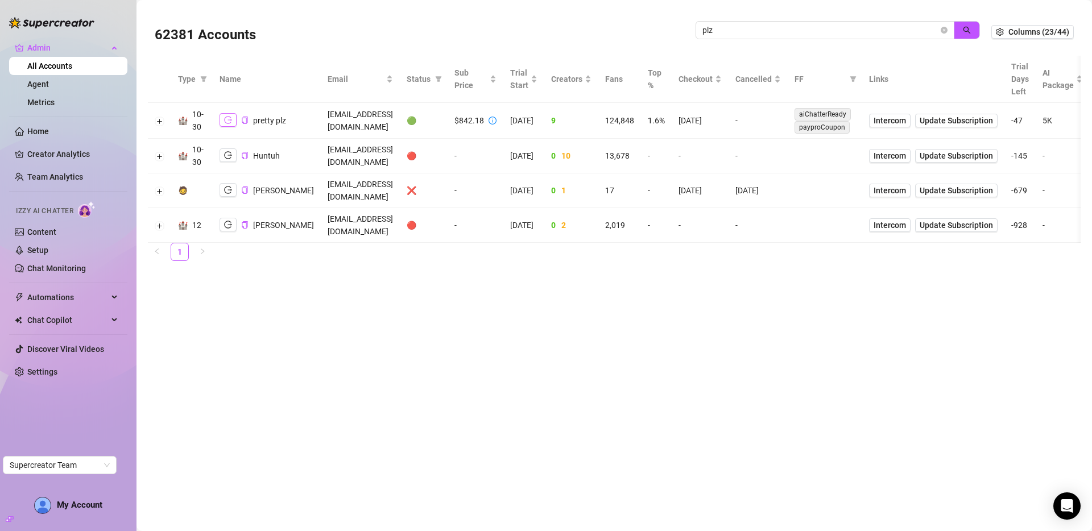
click at [225, 119] on icon "logout" at bounding box center [228, 120] width 8 height 8
